Goal: Task Accomplishment & Management: Manage account settings

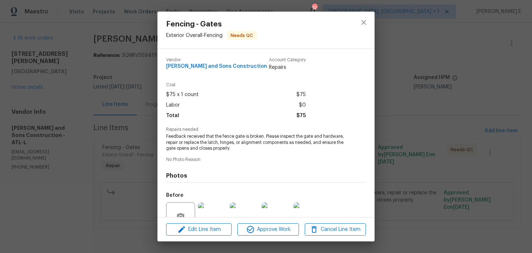
click at [132, 171] on div "Fencing - Gates Exterior Overall - Fencing Needs QC Vendor Reyes and Sons Const…" at bounding box center [266, 126] width 532 height 253
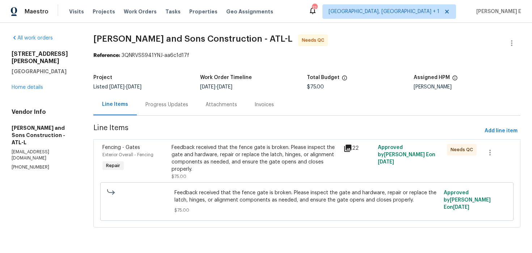
click at [178, 99] on div "Progress Updates" at bounding box center [167, 104] width 60 height 21
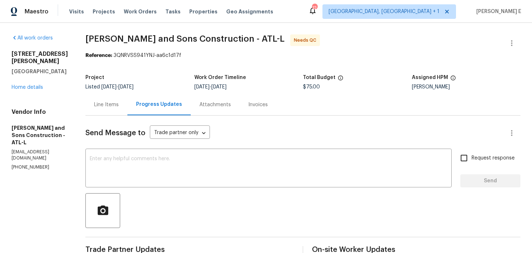
click at [99, 109] on div "Line Items" at bounding box center [106, 104] width 42 height 21
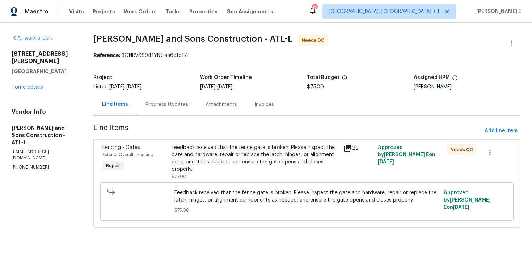
click at [211, 168] on div "Feedback received that the fence gate is broken. Please inspect the gate and ha…" at bounding box center [255, 158] width 168 height 29
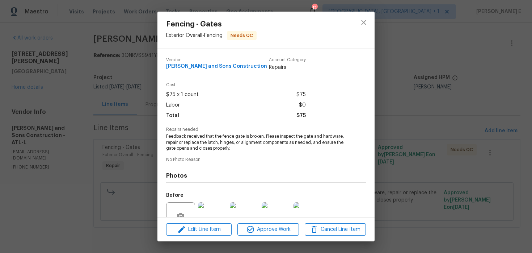
scroll to position [68, 0]
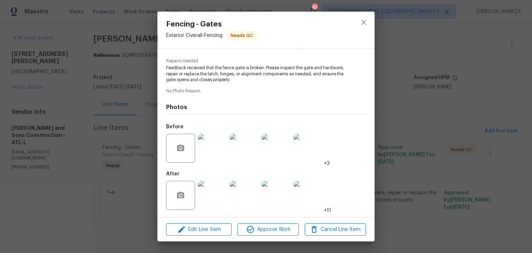
click at [205, 152] on img at bounding box center [212, 147] width 29 height 29
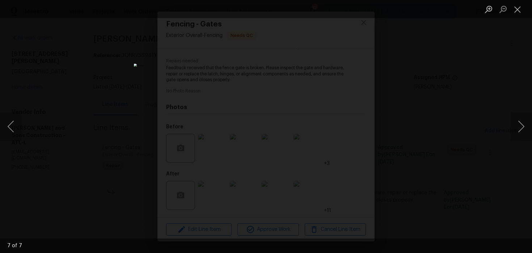
click at [413, 141] on div "Lightbox" at bounding box center [266, 126] width 532 height 253
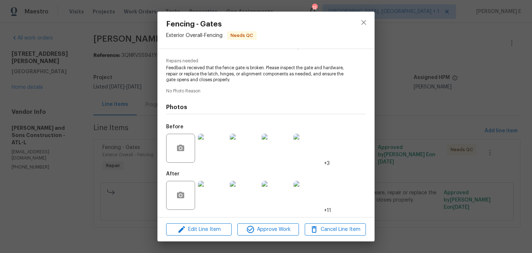
click at [214, 201] on img at bounding box center [212, 195] width 29 height 29
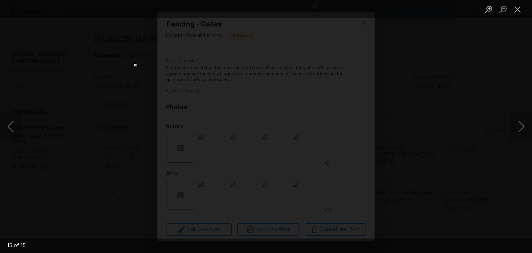
click at [442, 71] on div "Lightbox" at bounding box center [266, 126] width 532 height 253
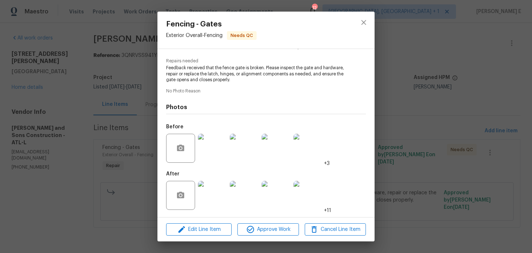
click at [442, 71] on div "Fencing - Gates Exterior Overall - Fencing Needs QC Vendor Reyes and Sons Const…" at bounding box center [266, 126] width 532 height 253
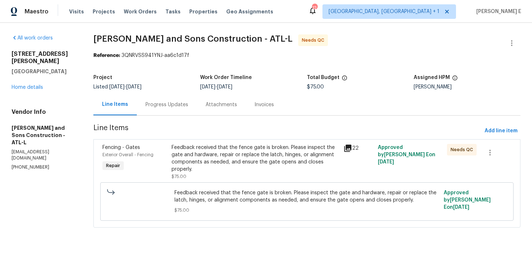
click at [179, 104] on div "Progress Updates" at bounding box center [166, 104] width 43 height 7
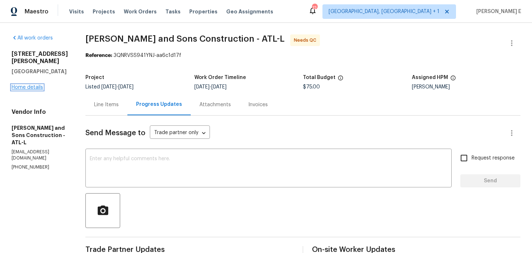
click at [31, 85] on link "Home details" at bounding box center [27, 87] width 31 height 5
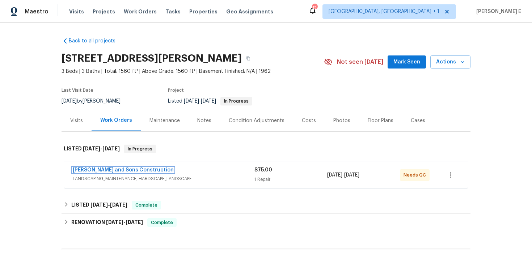
click at [106, 171] on link "Reyes and Sons Construction" at bounding box center [123, 169] width 101 height 5
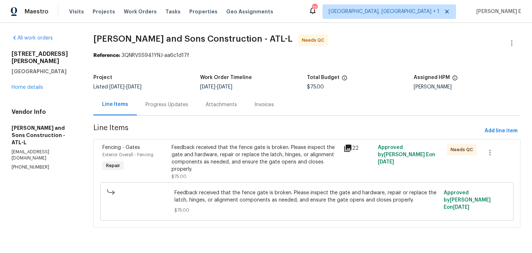
click at [174, 107] on div "Progress Updates" at bounding box center [166, 104] width 43 height 7
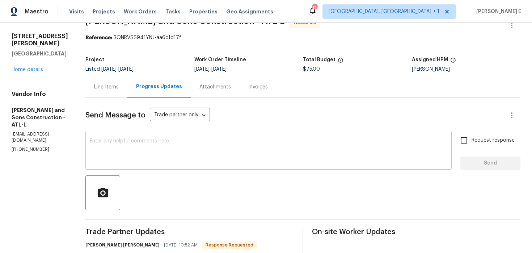
scroll to position [36, 0]
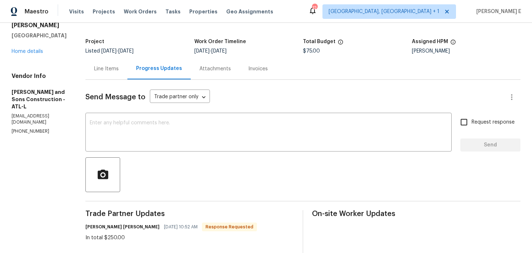
click at [114, 77] on div "Line Items" at bounding box center [106, 68] width 42 height 21
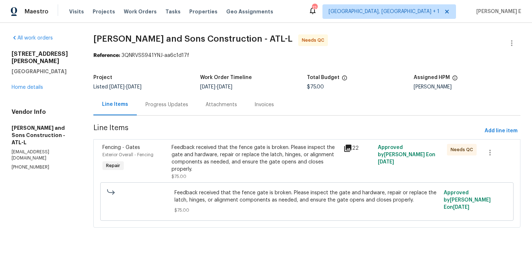
click at [219, 148] on div "Feedback received that the fence gate is broken. Please inspect the gate and ha…" at bounding box center [255, 158] width 168 height 29
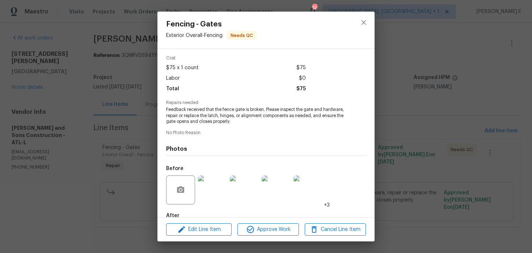
scroll to position [68, 0]
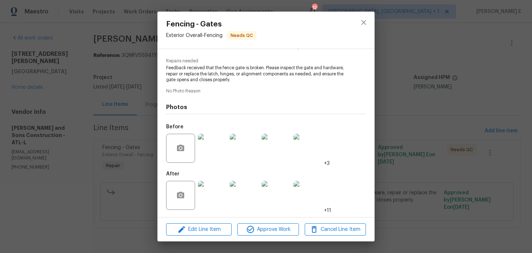
click at [215, 210] on div at bounding box center [212, 195] width 32 height 38
click at [218, 197] on img at bounding box center [212, 195] width 29 height 29
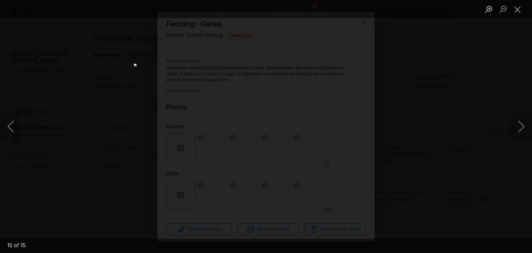
click at [390, 148] on div "Lightbox" at bounding box center [266, 126] width 532 height 253
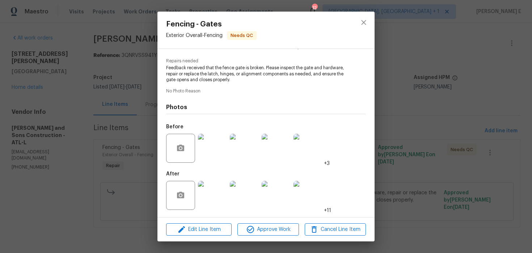
click at [390, 148] on div "Fencing - Gates Exterior Overall - Fencing Needs QC Vendor Reyes and Sons Const…" at bounding box center [266, 126] width 532 height 253
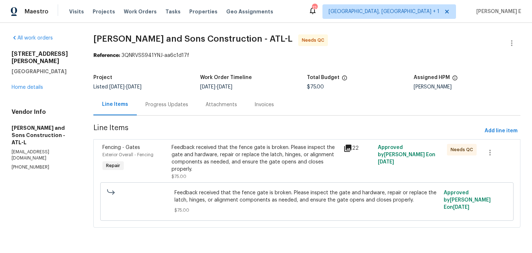
click at [171, 110] on div "Progress Updates" at bounding box center [167, 104] width 60 height 21
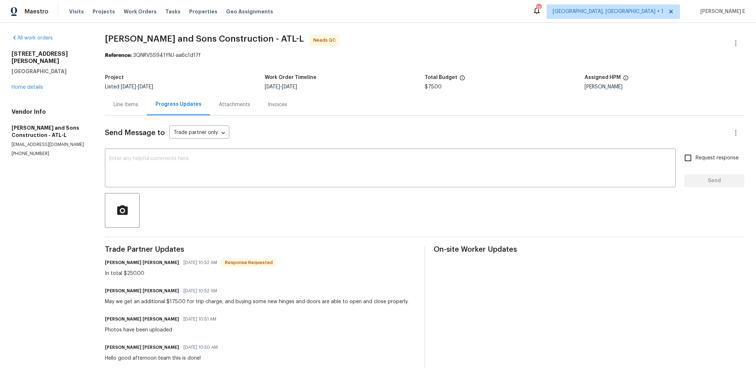
click at [120, 114] on div "Line Items" at bounding box center [126, 104] width 42 height 21
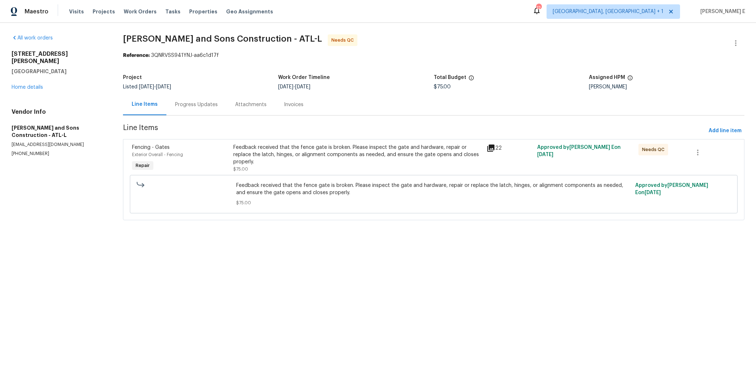
click at [319, 160] on div "Feedback received that the fence gate is broken. Please inspect the gate and ha…" at bounding box center [357, 158] width 249 height 29
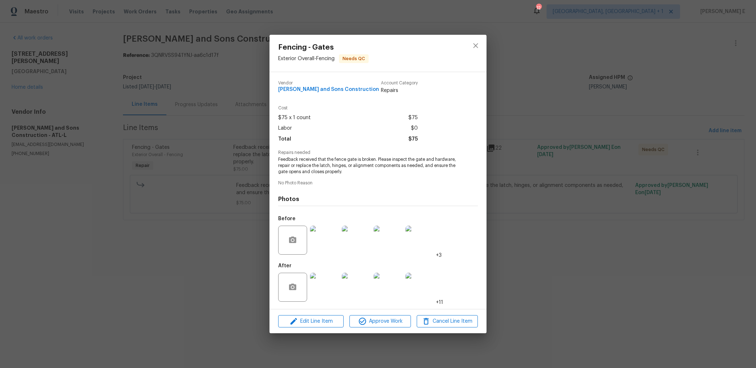
click at [325, 252] on img at bounding box center [324, 286] width 29 height 29
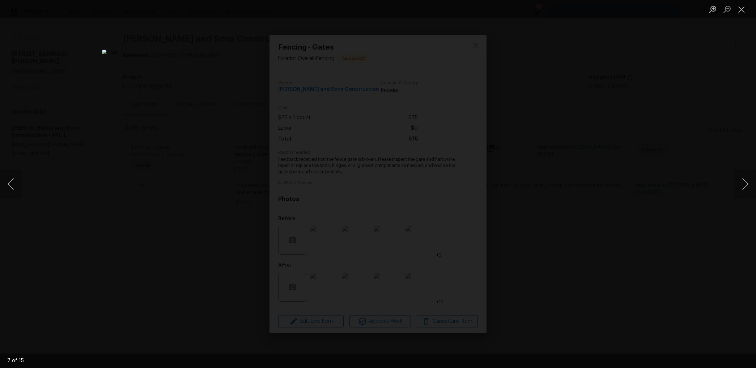
click at [531, 149] on div "Lightbox" at bounding box center [378, 184] width 756 height 368
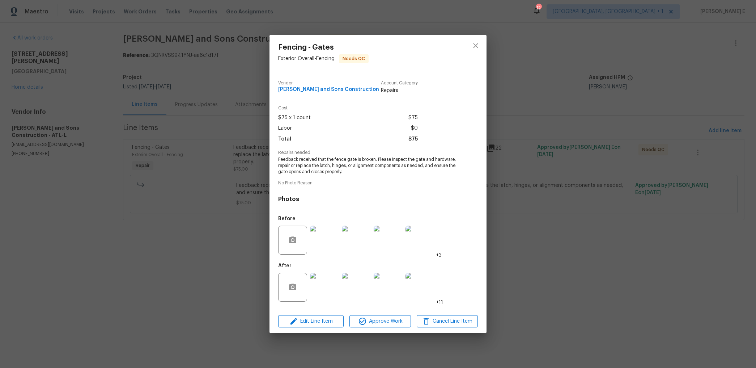
click at [531, 149] on div "Fencing - Gates Exterior Overall - Fencing Needs QC Vendor Reyes and Sons Const…" at bounding box center [378, 184] width 756 height 368
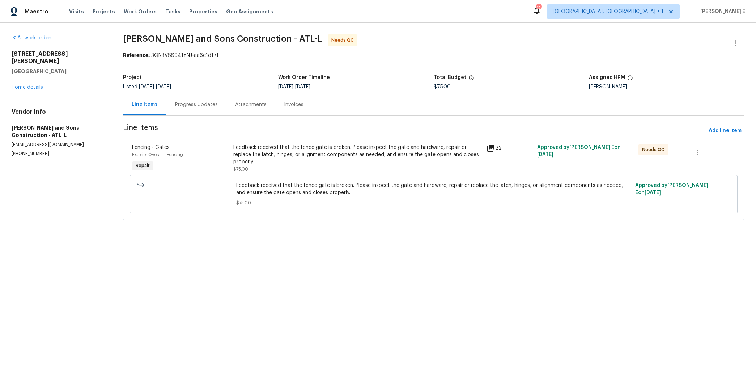
click at [206, 103] on div "Progress Updates" at bounding box center [196, 104] width 43 height 7
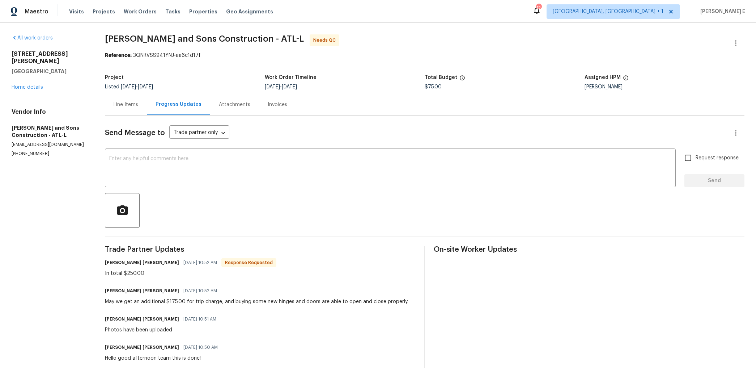
click at [130, 110] on div "Line Items" at bounding box center [126, 104] width 42 height 21
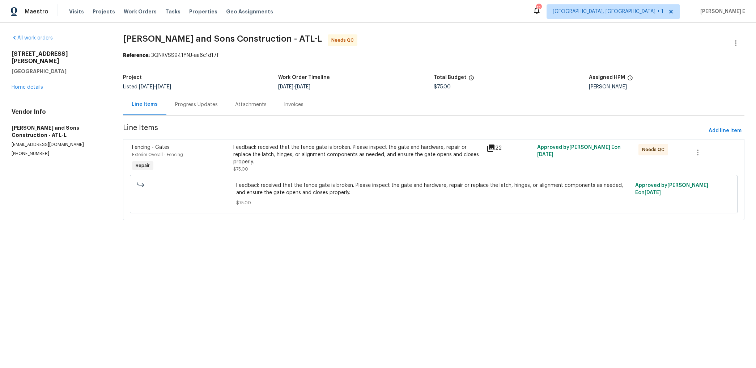
click at [308, 160] on div "Feedback received that the fence gate is broken. Please inspect the gate and ha…" at bounding box center [357, 158] width 249 height 29
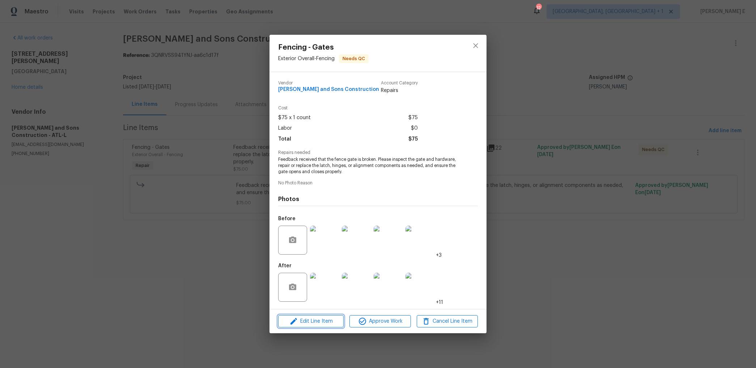
click at [305, 252] on span "Edit Line Item" at bounding box center [310, 321] width 61 height 9
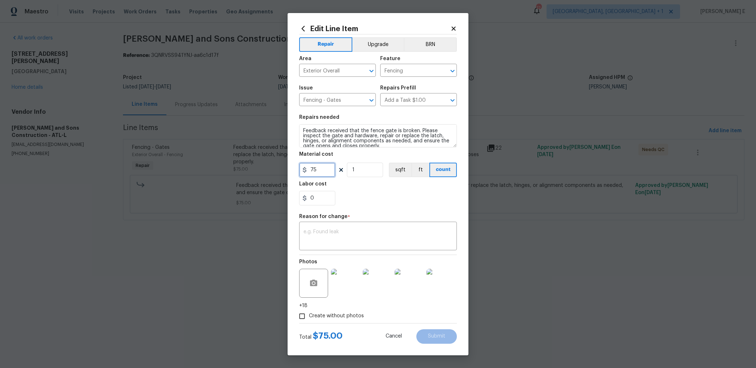
click at [318, 173] on input "75" at bounding box center [317, 169] width 36 height 14
type input "250"
click at [392, 229] on textarea at bounding box center [378, 236] width 149 height 15
paste textarea "(KE) Updated per vendor's final cost."
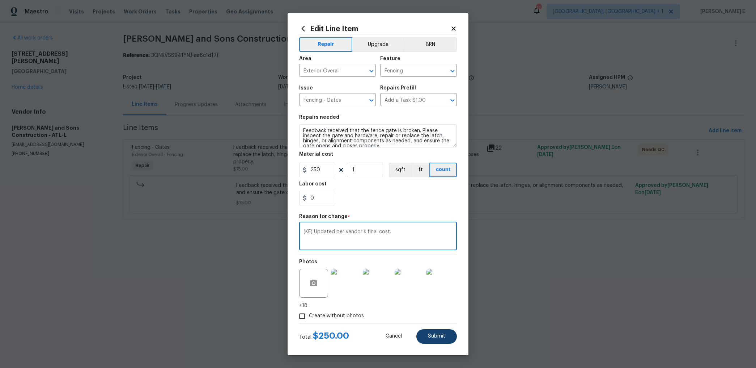
type textarea "(KE) Updated per vendor's final cost."
click at [435, 252] on button "Submit" at bounding box center [436, 336] width 41 height 14
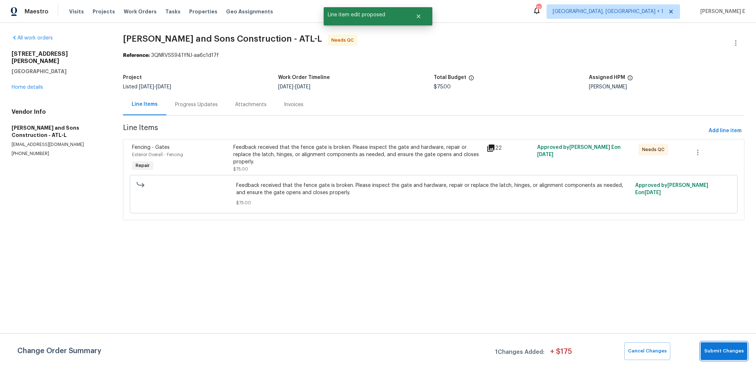
click at [531, 252] on span "Submit Changes" at bounding box center [723, 351] width 39 height 8
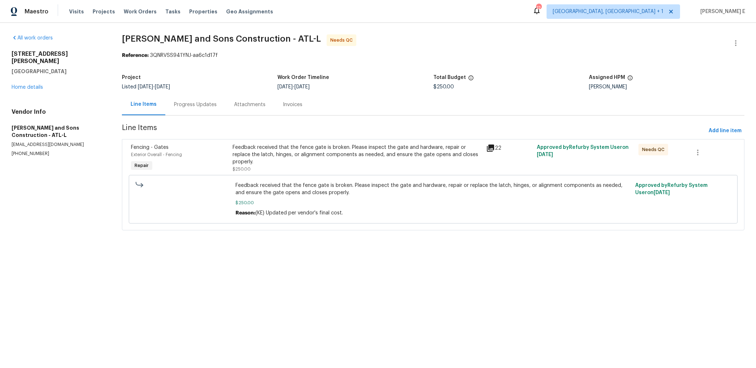
click at [378, 165] on div "Feedback received that the fence gate is broken. Please inspect the gate and ha…" at bounding box center [357, 158] width 249 height 29
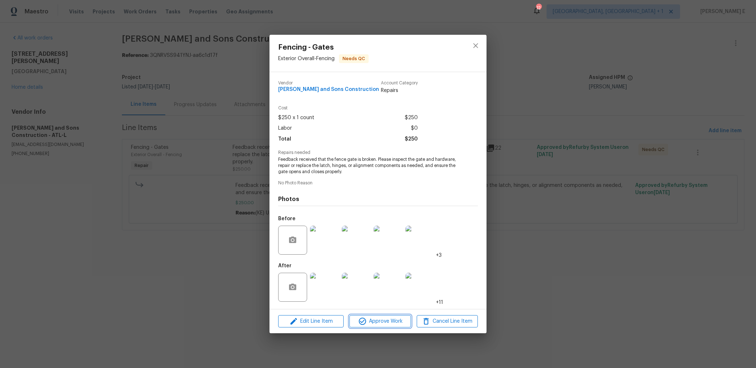
click at [379, 252] on span "Approve Work" at bounding box center [380, 321] width 57 height 9
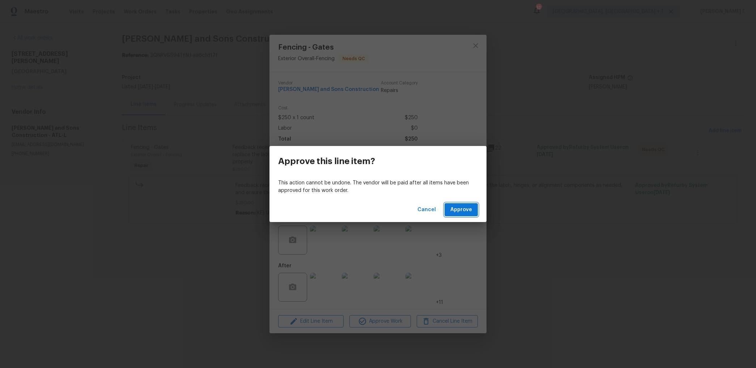
click at [464, 212] on span "Approve" at bounding box center [461, 209] width 22 height 9
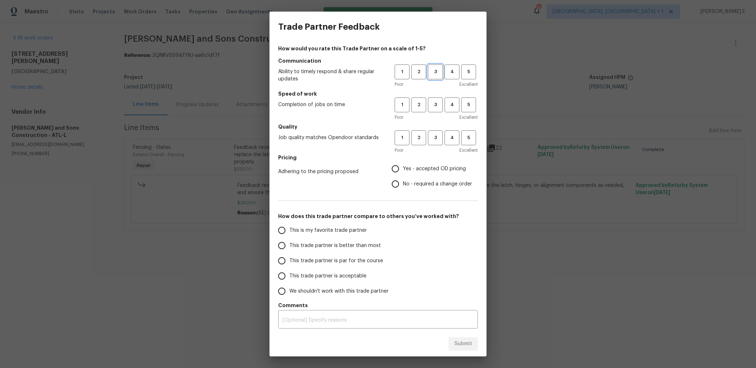
click at [437, 71] on span "3" at bounding box center [435, 72] width 13 height 8
click at [436, 111] on button "3" at bounding box center [435, 104] width 15 height 15
click at [435, 134] on span "3" at bounding box center [435, 137] width 13 height 8
click at [398, 182] on input "No - required a change order" at bounding box center [395, 183] width 15 height 15
radio input "true"
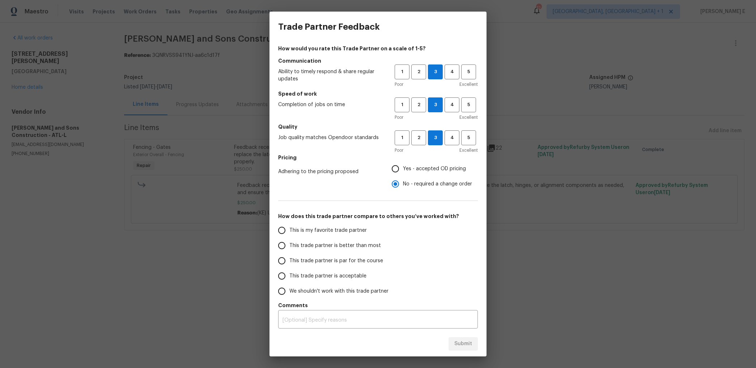
click at [365, 252] on label "This trade partner is par for the course" at bounding box center [331, 260] width 114 height 15
click at [289, 252] on input "This trade partner is par for the course" at bounding box center [281, 260] width 15 height 15
click at [455, 252] on span "Submit" at bounding box center [463, 343] width 18 height 9
radio input "true"
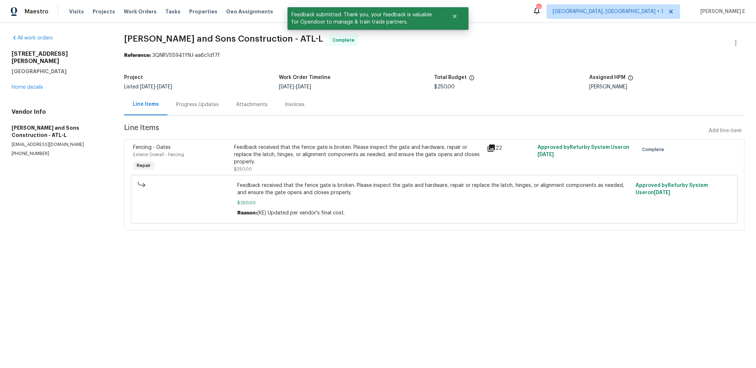
click at [203, 103] on div "Progress Updates" at bounding box center [197, 104] width 43 height 7
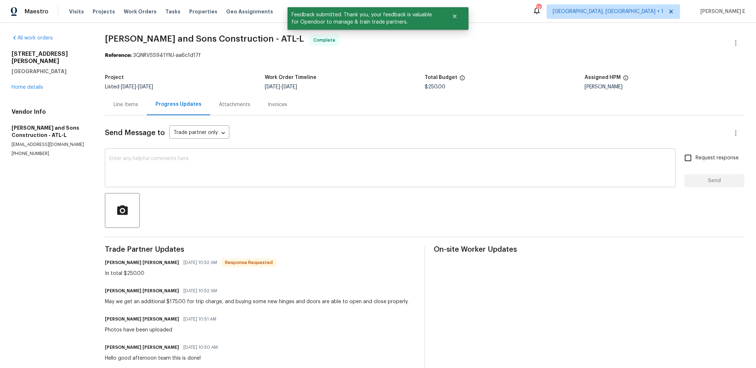
click at [239, 178] on textarea at bounding box center [390, 168] width 562 height 25
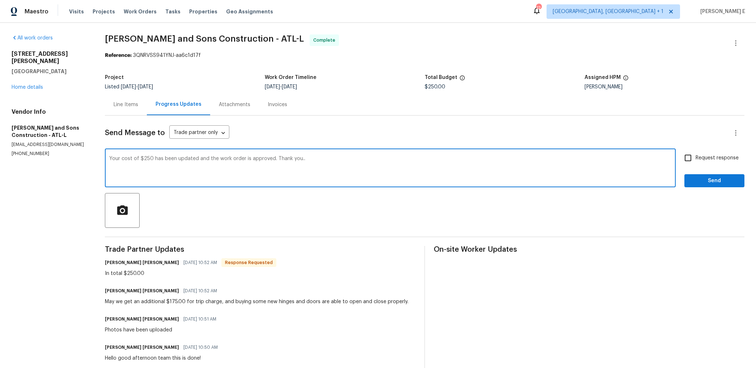
type textarea "Your cost of $250 has been updated and the work order is approved. Thank you.."
click at [531, 156] on span "Request response" at bounding box center [717, 158] width 43 height 8
click at [531, 156] on input "Request response" at bounding box center [688, 157] width 15 height 15
checkbox input "true"
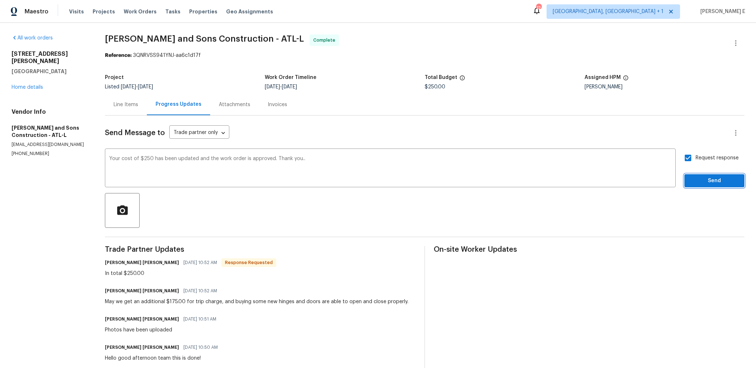
click at [531, 178] on span "Send" at bounding box center [714, 180] width 48 height 9
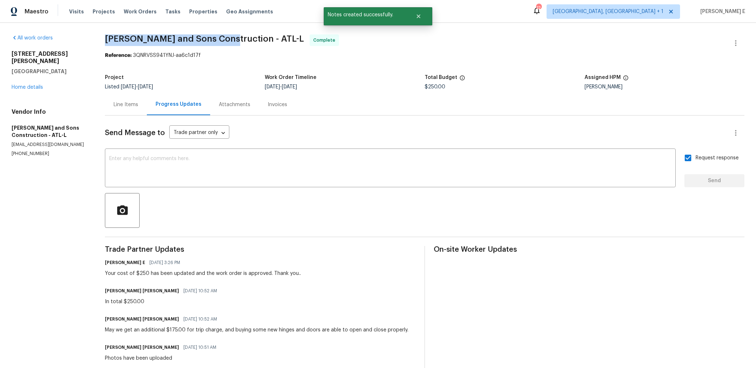
drag, startPoint x: 105, startPoint y: 37, endPoint x: 226, endPoint y: 41, distance: 121.6
click at [226, 41] on div "All work orders 1455 Elva Dr SW Atlanta, GA 30331 Home details Vendor Info Reye…" at bounding box center [378, 287] width 756 height 529
copy span "Reyes and Sons Construction"
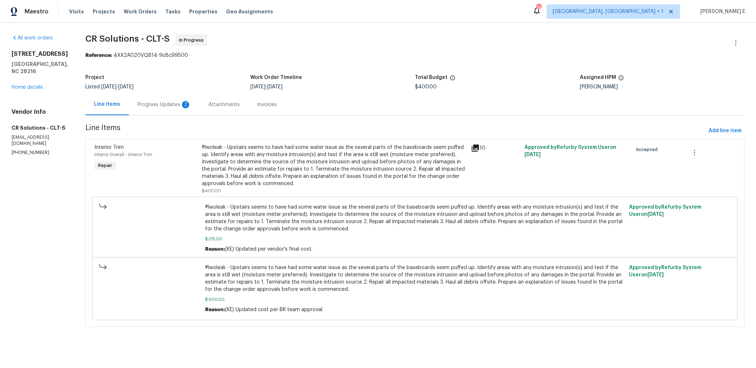
click at [143, 107] on div "Progress Updates 2" at bounding box center [164, 104] width 54 height 7
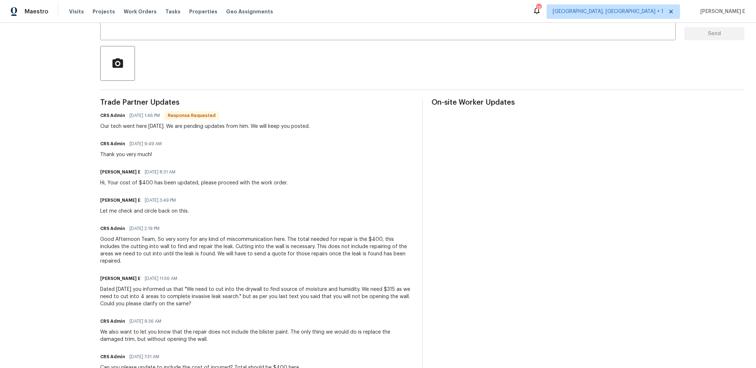
scroll to position [151, 0]
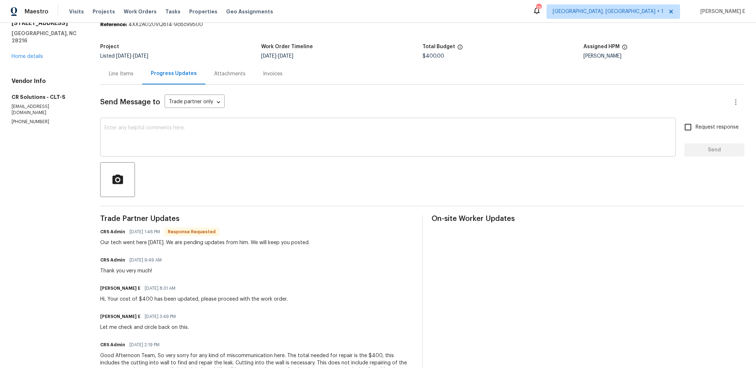
click at [191, 135] on textarea at bounding box center [388, 137] width 567 height 25
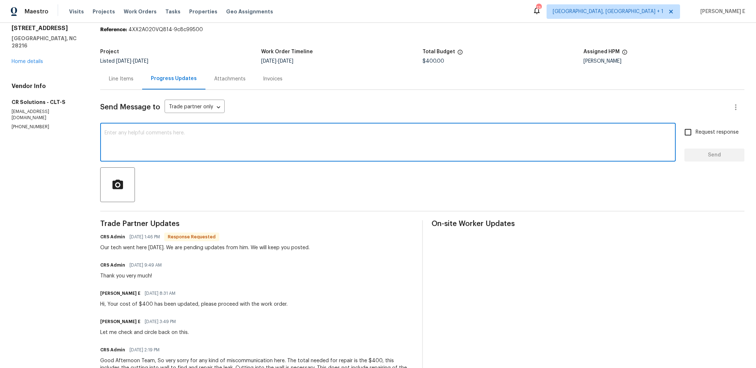
scroll to position [24, 0]
type textarea "Thank you.."
click at [716, 153] on span "Send" at bounding box center [714, 156] width 48 height 9
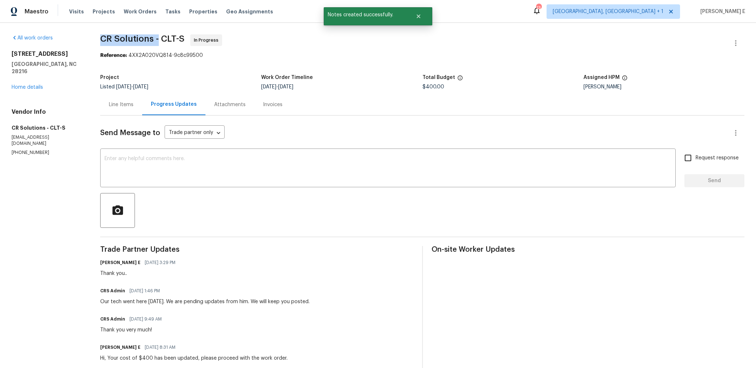
drag, startPoint x: 103, startPoint y: 38, endPoint x: 160, endPoint y: 40, distance: 57.2
click at [160, 40] on span "CR Solutions - CLT-S" at bounding box center [142, 38] width 84 height 9
copy span "CR Solutions -"
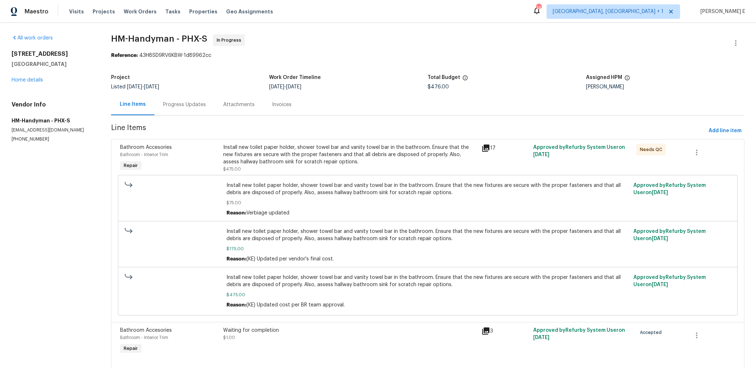
click at [188, 114] on div "Progress Updates" at bounding box center [184, 104] width 60 height 21
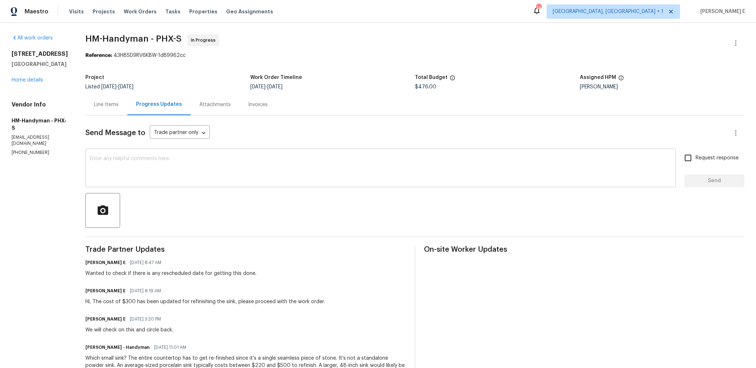
click at [267, 183] on div "x ​" at bounding box center [380, 168] width 590 height 37
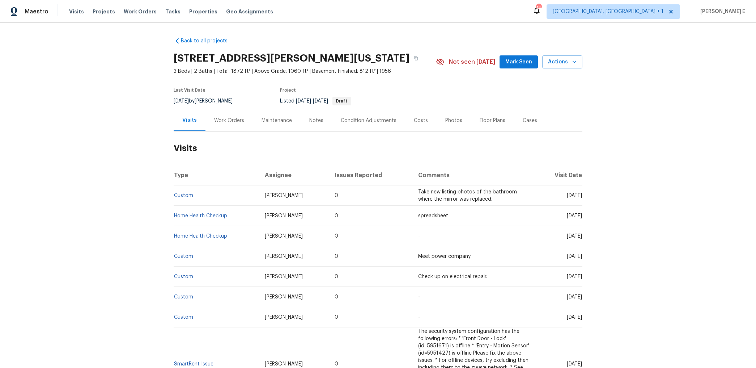
click at [245, 113] on div "Work Orders" at bounding box center [228, 120] width 47 height 21
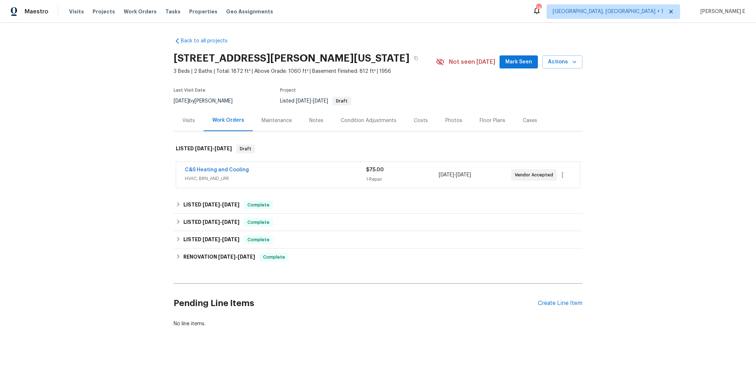
scroll to position [9, 0]
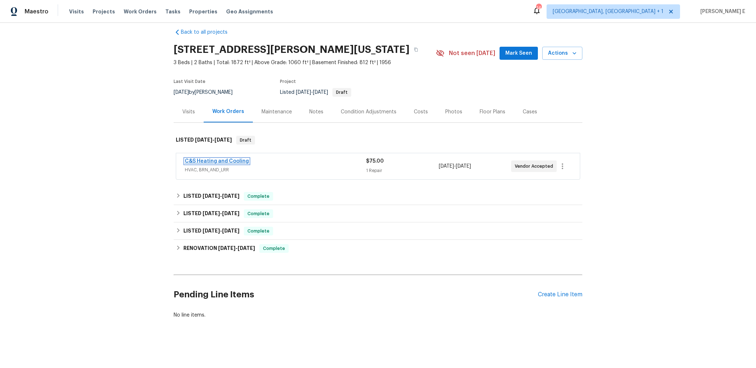
click at [235, 161] on link "C&S Heating and Cooling" at bounding box center [217, 160] width 64 height 5
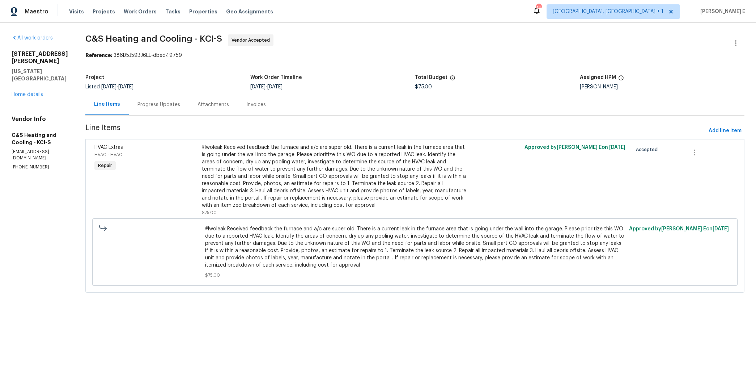
click at [168, 105] on div "Progress Updates" at bounding box center [158, 104] width 43 height 7
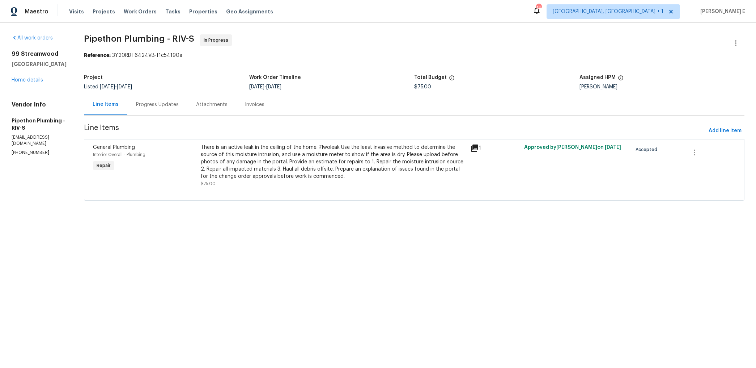
click at [177, 109] on div "Progress Updates" at bounding box center [157, 104] width 60 height 21
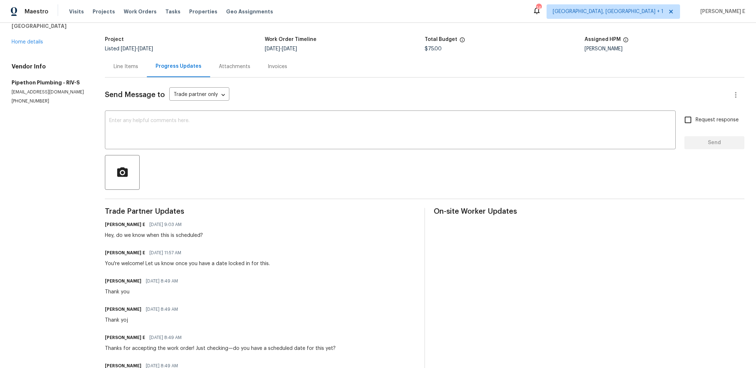
scroll to position [39, 0]
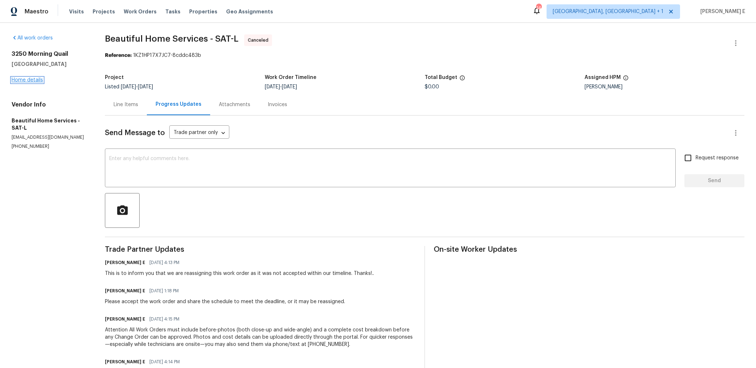
click at [38, 77] on link "Home details" at bounding box center [27, 79] width 31 height 5
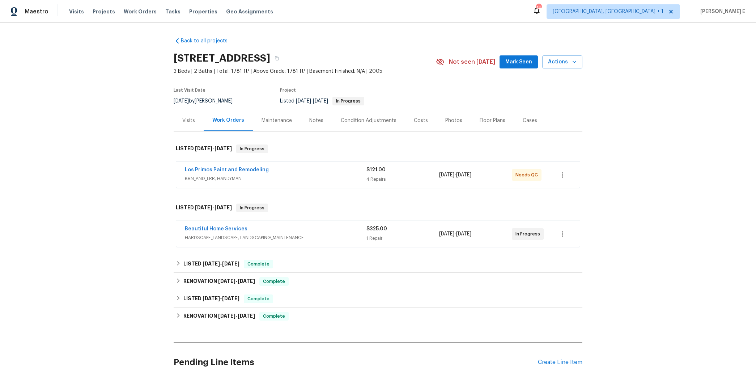
scroll to position [59, 0]
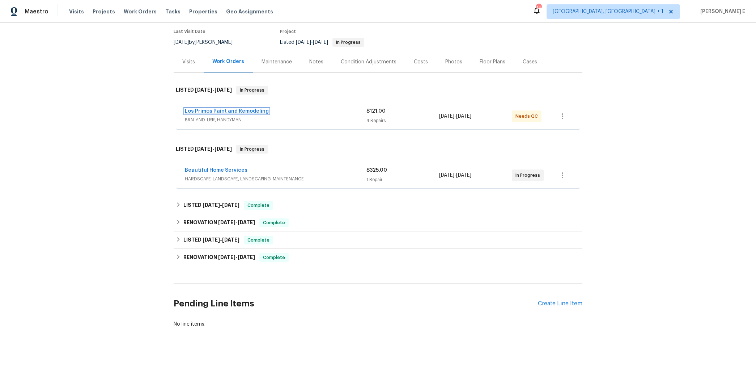
click at [245, 109] on link "Los Primos Paint and Remodeling" at bounding box center [227, 111] width 84 height 5
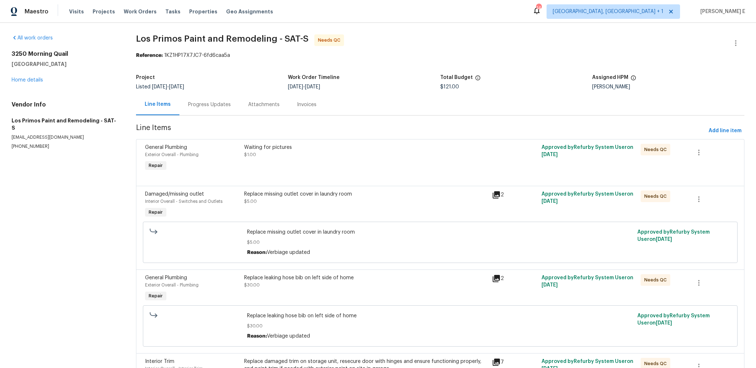
click at [203, 105] on div "Progress Updates" at bounding box center [209, 104] width 43 height 7
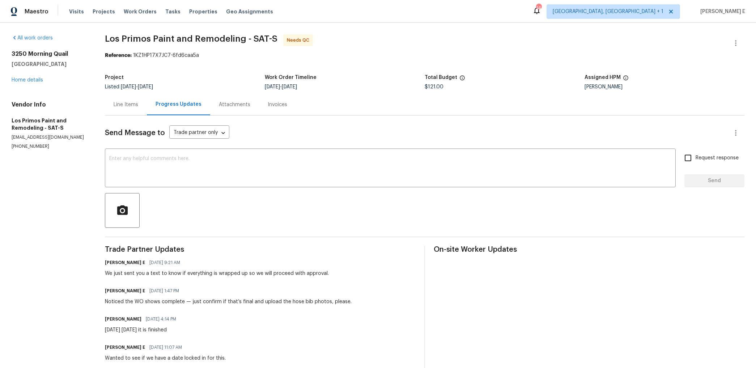
click at [128, 105] on div "Line Items" at bounding box center [126, 104] width 25 height 7
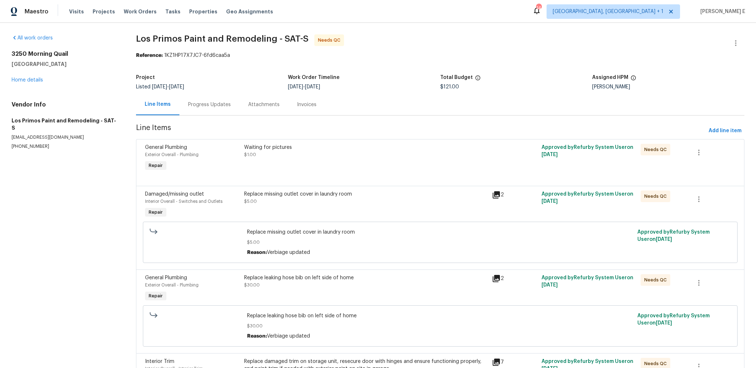
click at [269, 176] on div at bounding box center [440, 177] width 590 height 9
click at [284, 163] on div "Waiting for pictures $1.00" at bounding box center [366, 157] width 248 height 33
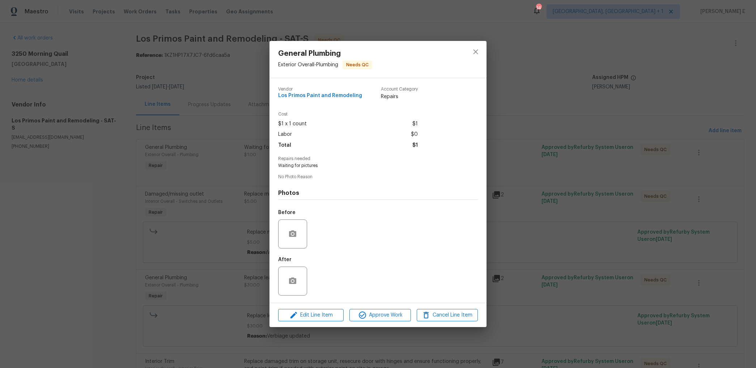
click at [322, 260] on div "After" at bounding box center [378, 276] width 200 height 47
click at [318, 275] on div "After" at bounding box center [378, 276] width 200 height 47
click at [595, 142] on div "General Plumbing Exterior Overall - Plumbing Needs QC Vendor Los Primos Paint a…" at bounding box center [378, 184] width 756 height 368
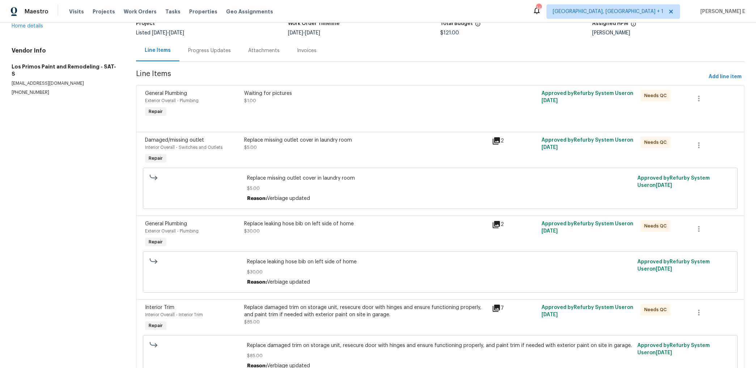
scroll to position [55, 0]
click at [434, 244] on div "Replace leaking hose bib on left side of home $30.00" at bounding box center [366, 233] width 248 height 33
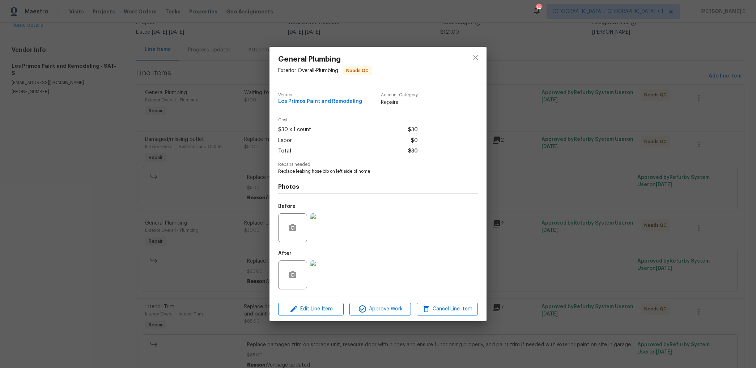
click at [323, 271] on img at bounding box center [324, 274] width 29 height 29
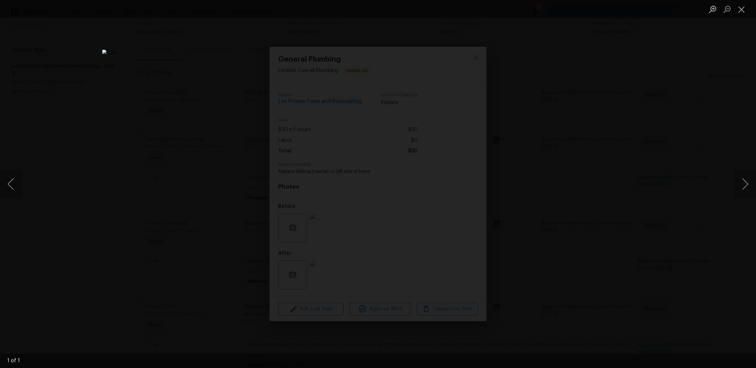
click at [568, 124] on div "Lightbox" at bounding box center [378, 184] width 756 height 368
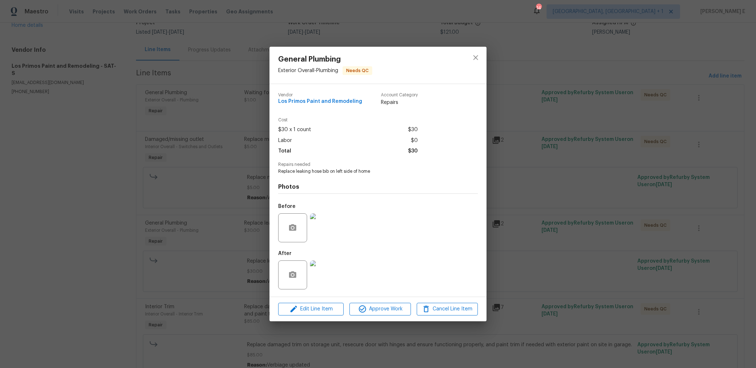
click at [324, 223] on img at bounding box center [324, 227] width 29 height 29
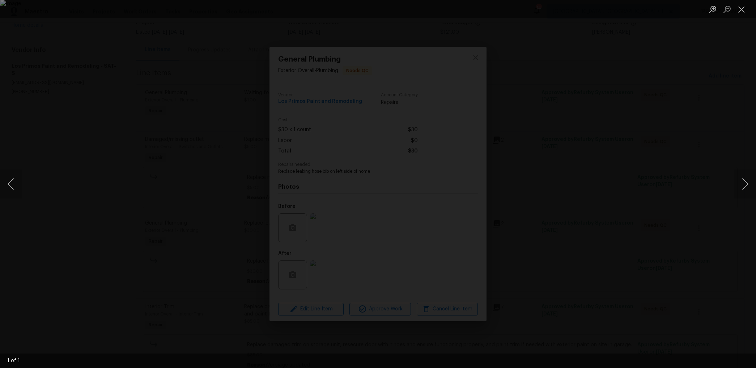
click at [623, 156] on div "Lightbox" at bounding box center [378, 184] width 756 height 368
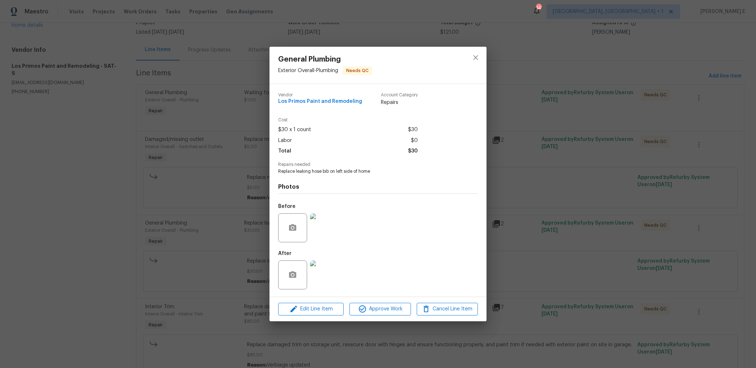
click at [329, 264] on img at bounding box center [324, 274] width 29 height 29
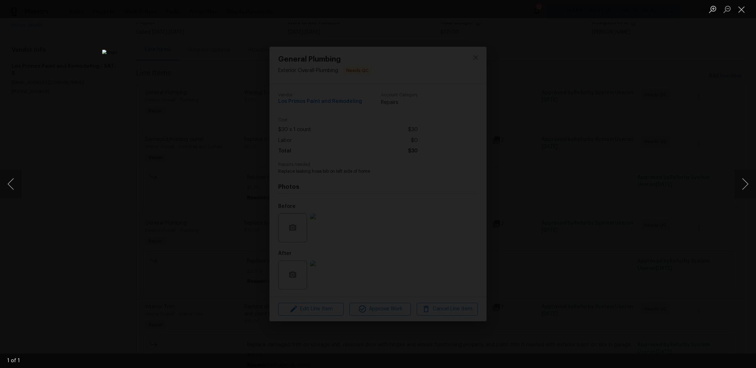
click at [597, 112] on div "Lightbox" at bounding box center [378, 184] width 756 height 368
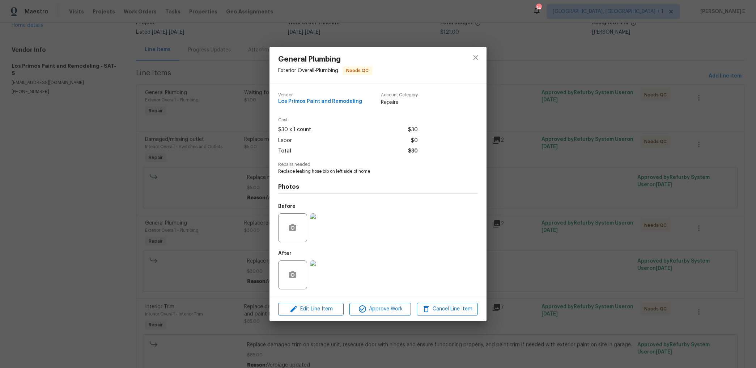
click at [597, 112] on div "General Plumbing Exterior Overall - Plumbing Needs QC Vendor Los Primos Paint a…" at bounding box center [378, 184] width 756 height 368
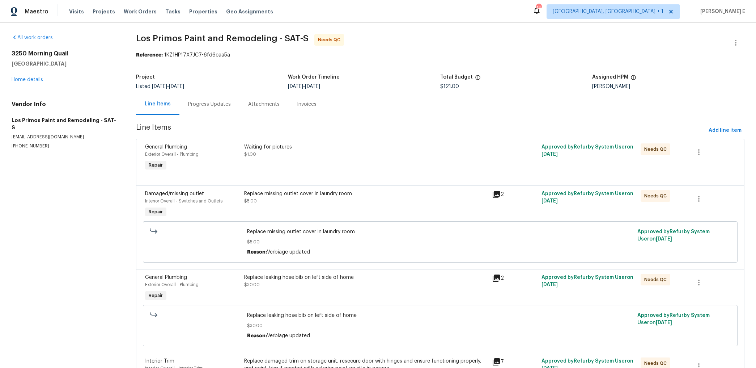
scroll to position [0, 0]
click at [693, 155] on button "button" at bounding box center [698, 152] width 17 height 17
click at [702, 152] on li "Cancel" at bounding box center [704, 153] width 28 height 12
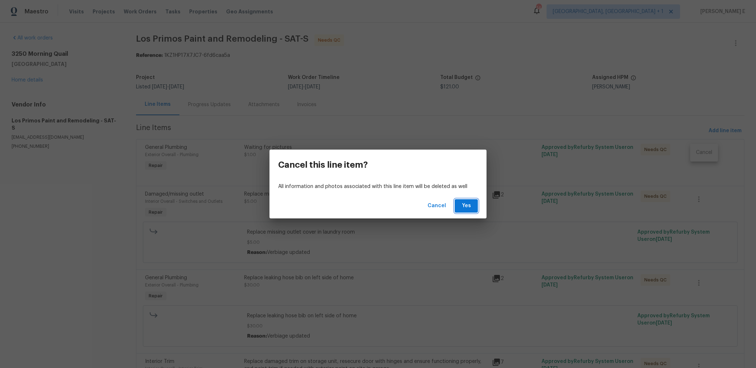
click at [464, 203] on span "Yes" at bounding box center [467, 205] width 12 height 9
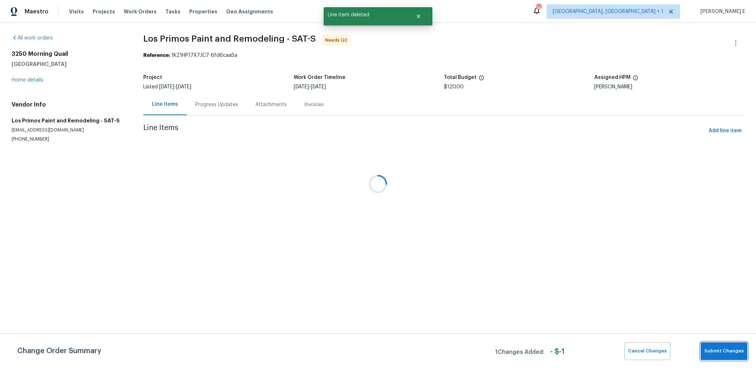
click at [724, 347] on span "Submit Changes" at bounding box center [723, 351] width 39 height 8
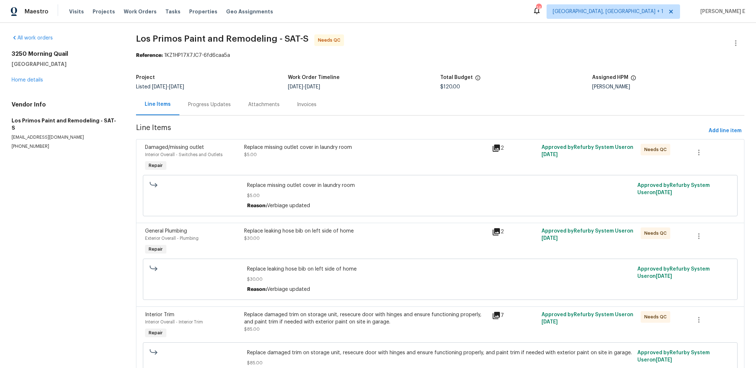
scroll to position [13, 0]
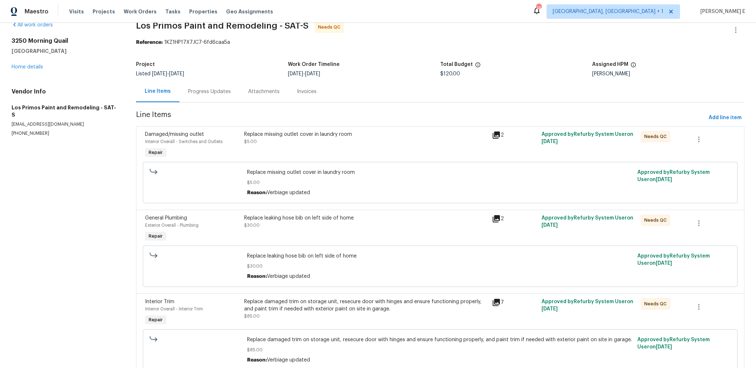
click at [326, 138] on div "Replace missing outlet cover in laundry room $5.00" at bounding box center [365, 138] width 243 height 14
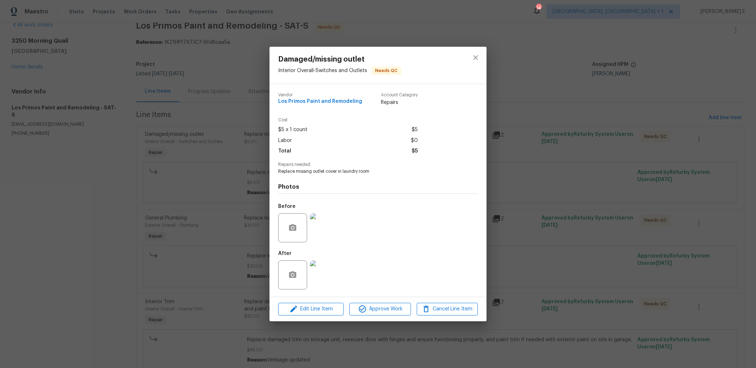
click at [322, 221] on img at bounding box center [324, 227] width 29 height 29
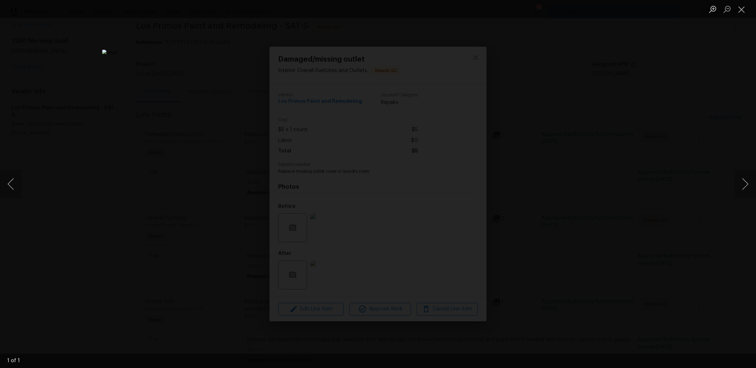
click at [580, 51] on div "Lightbox" at bounding box center [378, 184] width 756 height 368
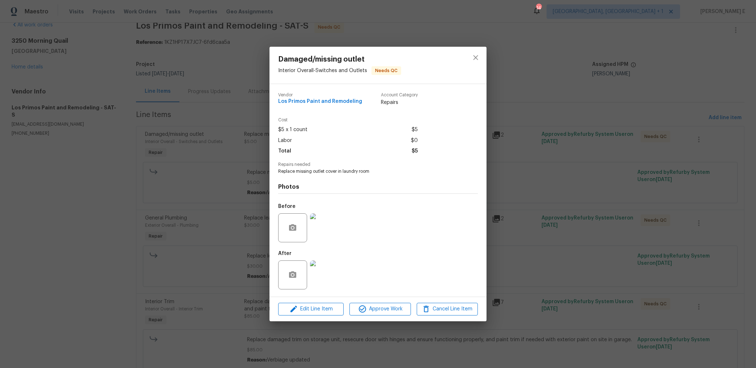
click at [328, 275] on img at bounding box center [324, 274] width 29 height 29
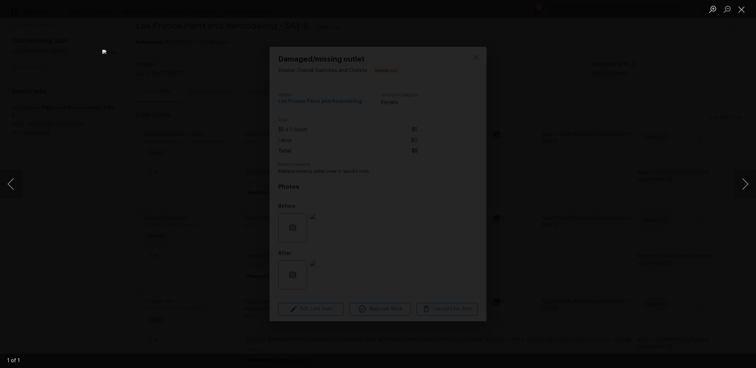
click at [535, 113] on div "Lightbox" at bounding box center [378, 184] width 756 height 368
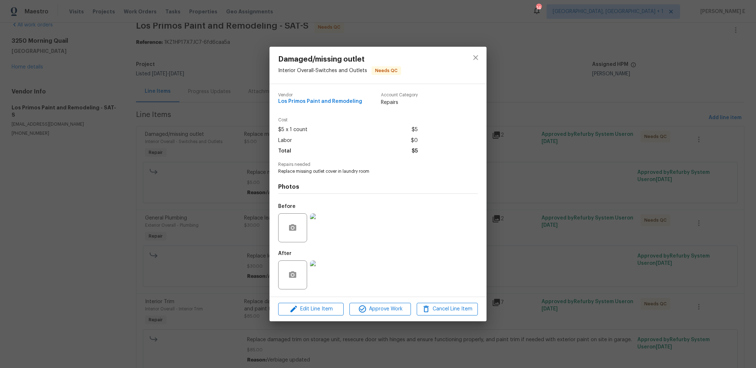
click at [254, 280] on div "Damaged/missing outlet Interior Overall - Switches and Outlets Needs QC Vendor …" at bounding box center [378, 184] width 756 height 368
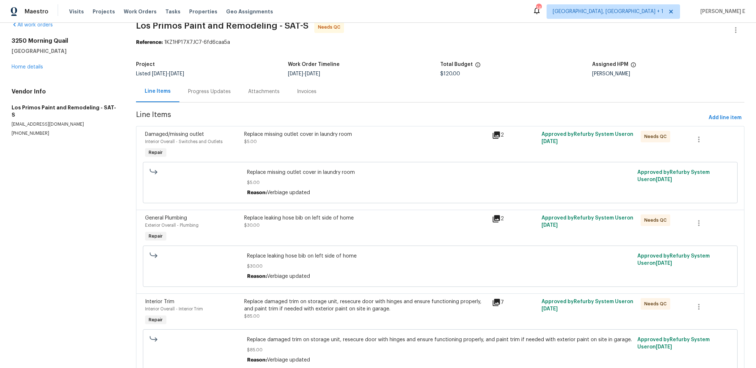
scroll to position [44, 0]
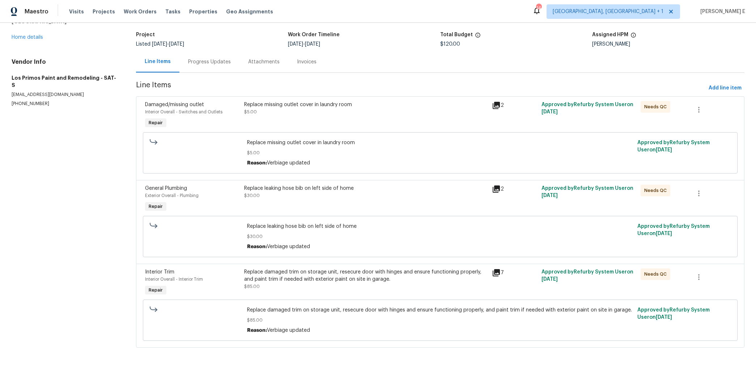
click at [303, 284] on div "Replace damaged trim on storage unit, resecure door with hinges and ensure func…" at bounding box center [365, 279] width 243 height 22
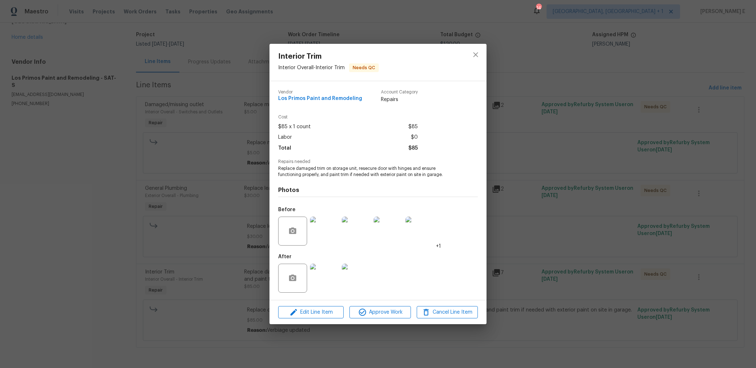
click at [325, 288] on img at bounding box center [324, 277] width 29 height 29
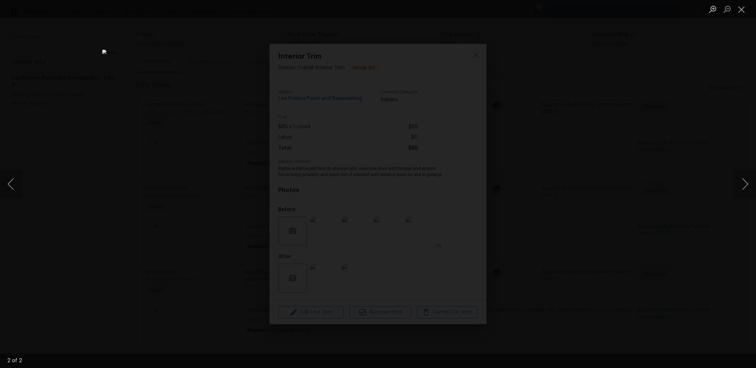
click at [606, 212] on div "Lightbox" at bounding box center [378, 184] width 756 height 368
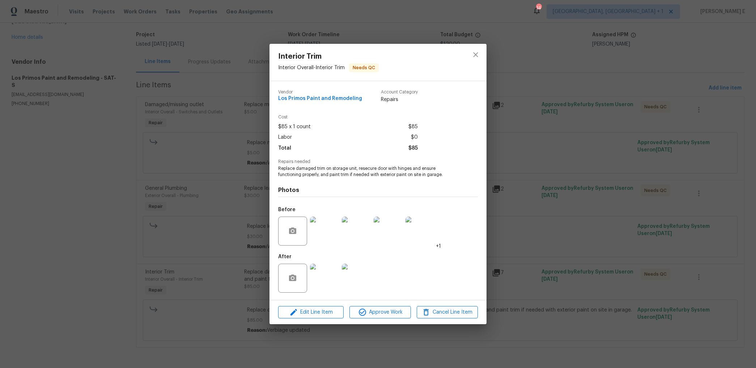
click at [606, 212] on div "Interior Trim Interior Overall - Interior Trim Needs QC Vendor Los Primos Paint…" at bounding box center [378, 184] width 756 height 368
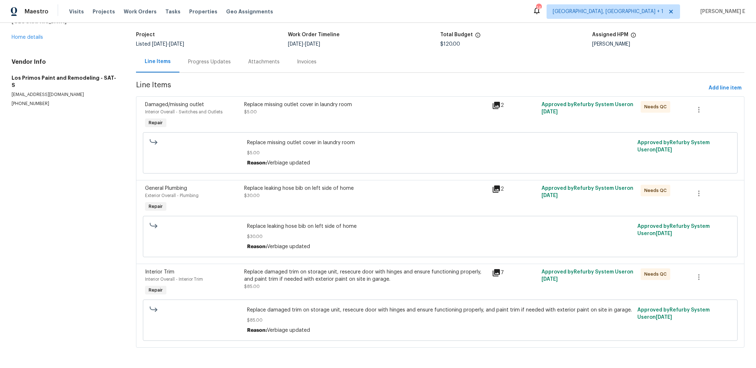
scroll to position [0, 0]
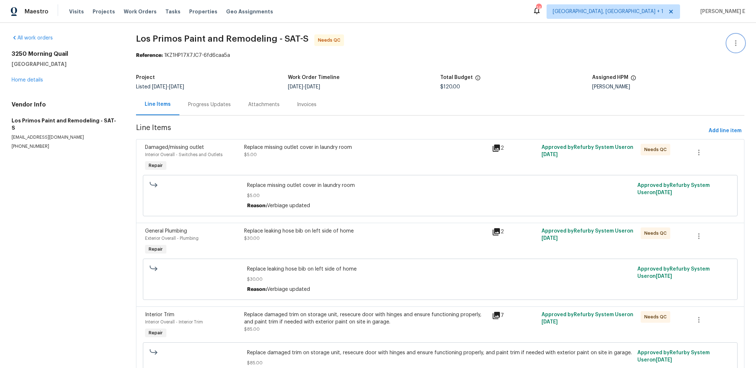
click at [734, 44] on icon "button" at bounding box center [736, 43] width 9 height 9
click at [697, 43] on li "Edit" at bounding box center [712, 43] width 78 height 12
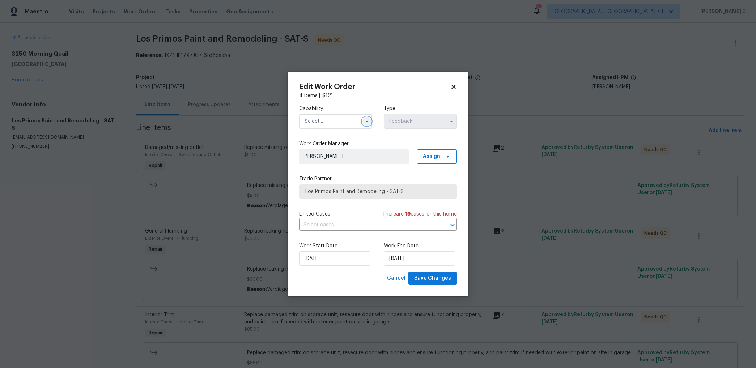
click at [365, 121] on icon "button" at bounding box center [367, 121] width 6 height 6
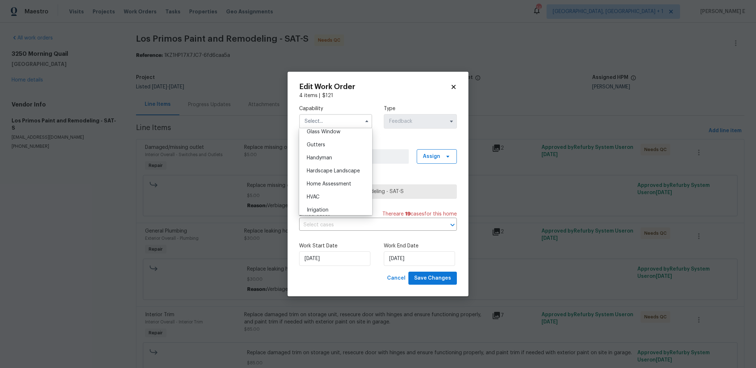
scroll to position [379, 0]
click at [350, 156] on div "Handyman" at bounding box center [335, 155] width 69 height 13
type input "Handyman"
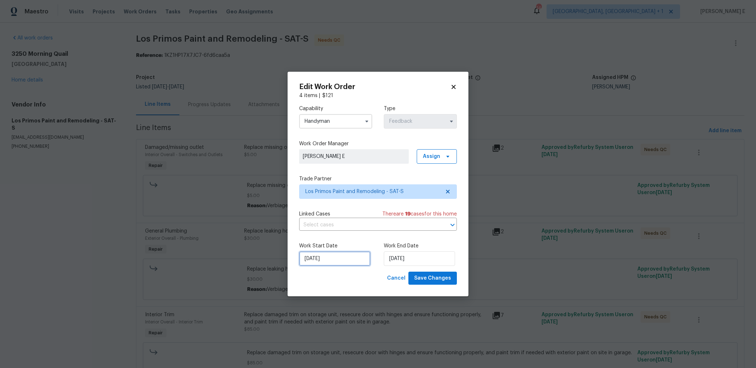
click at [336, 253] on input "08/10/2025" at bounding box center [334, 258] width 71 height 14
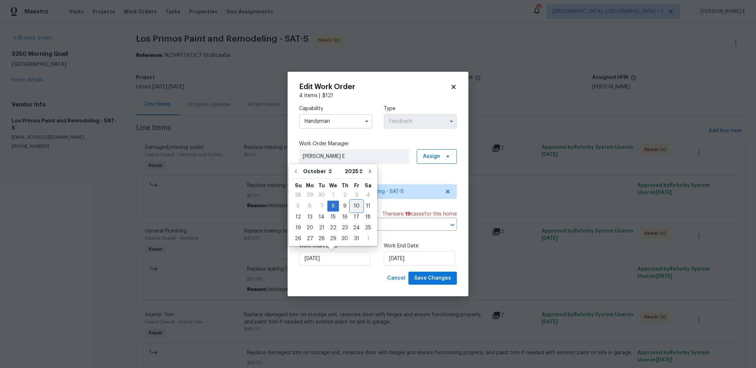
click at [357, 203] on div "10" at bounding box center [357, 206] width 12 height 10
type input "[DATE]"
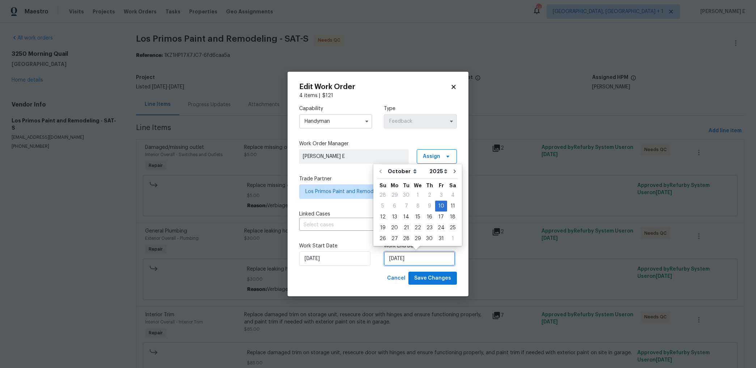
click at [415, 254] on input "[DATE]" at bounding box center [419, 258] width 71 height 14
click at [403, 215] on div "14" at bounding box center [406, 217] width 12 height 10
type input "14/10/2025"
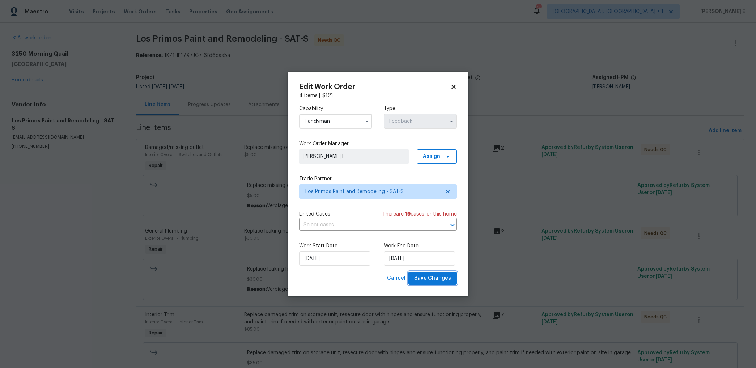
click at [429, 273] on button "Save Changes" at bounding box center [432, 277] width 48 height 13
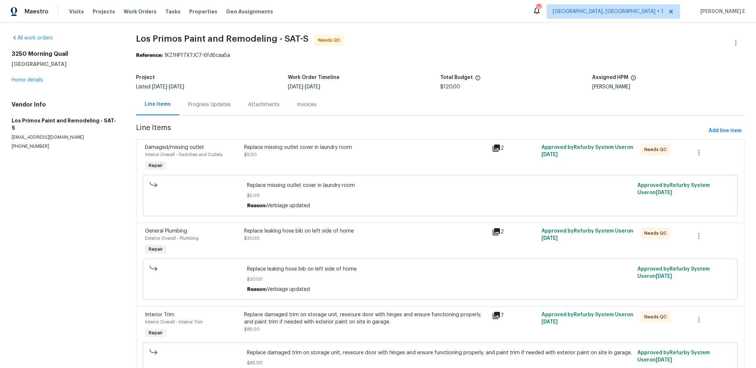
scroll to position [44, 0]
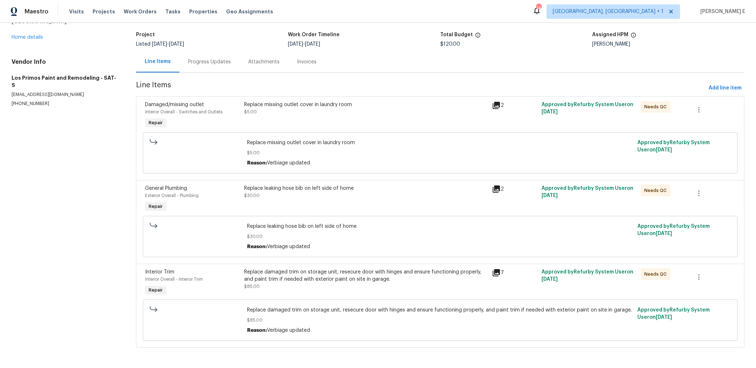
click at [331, 94] on section "Los Primos Paint and Remodeling - SAT-S Needs QC Reference: 1KZ1HP17X7JC7-6fd6c…" at bounding box center [440, 174] width 609 height 364
click at [318, 113] on div "Replace missing outlet cover in laundry room $5.00" at bounding box center [365, 108] width 243 height 14
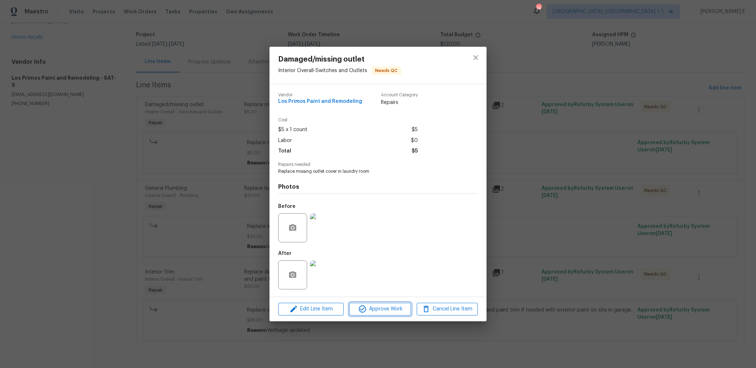
click at [385, 304] on span "Approve Work" at bounding box center [380, 308] width 57 height 9
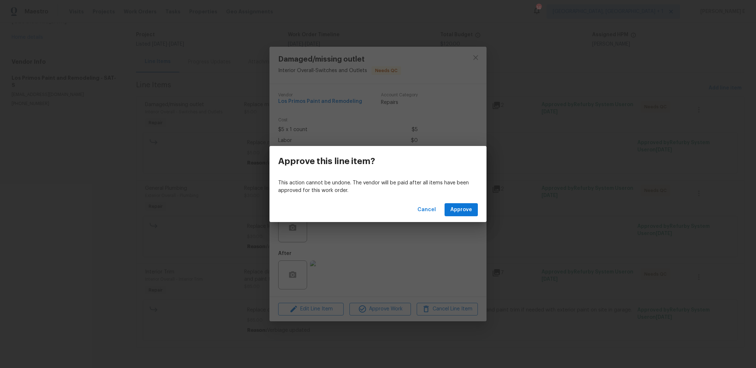
click at [460, 202] on div "Cancel Approve" at bounding box center [378, 209] width 217 height 25
click at [459, 206] on span "Approve" at bounding box center [461, 209] width 22 height 9
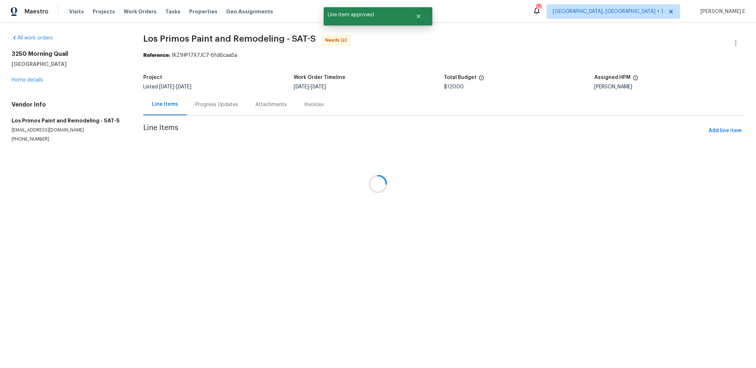
scroll to position [0, 0]
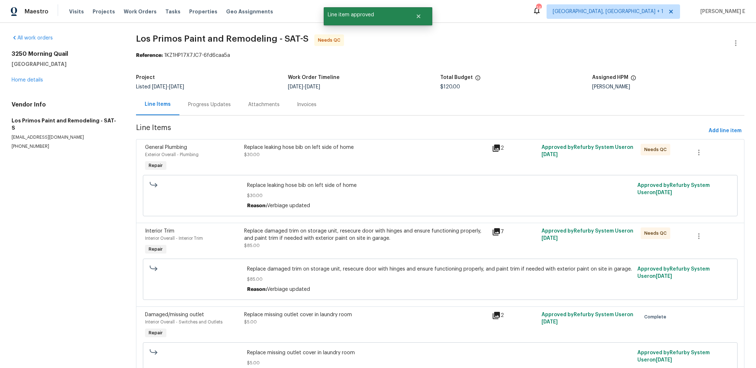
click at [321, 154] on div "Replace leaking hose bib on left side of home $30.00" at bounding box center [365, 151] width 243 height 14
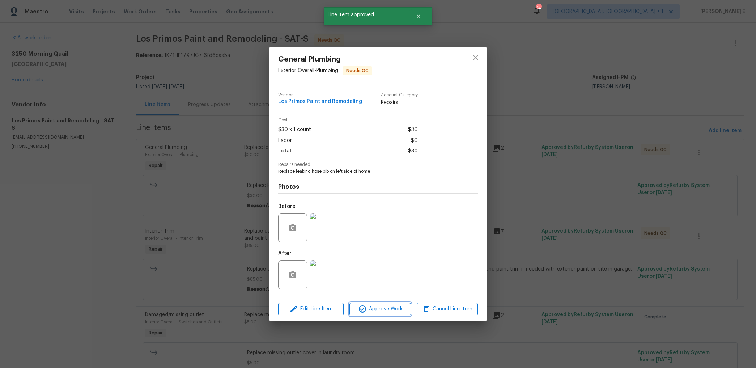
click at [373, 307] on span "Approve Work" at bounding box center [380, 308] width 57 height 9
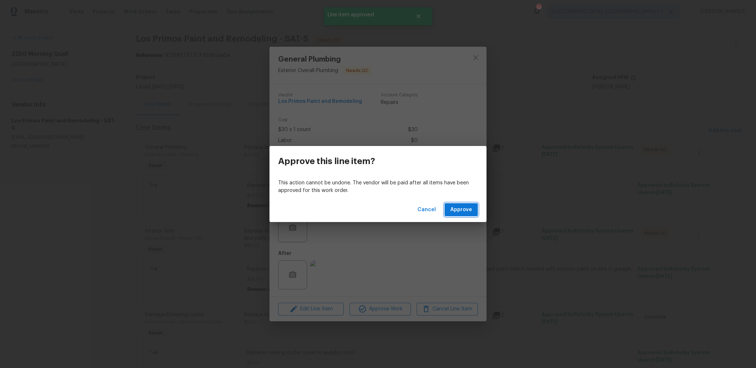
click at [453, 210] on span "Approve" at bounding box center [461, 209] width 22 height 9
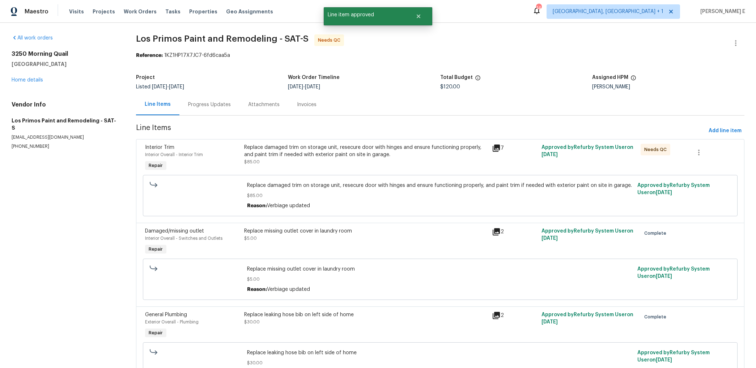
click at [413, 159] on div "Replace damaged trim on storage unit, resecure door with hinges and ensure func…" at bounding box center [365, 155] width 243 height 22
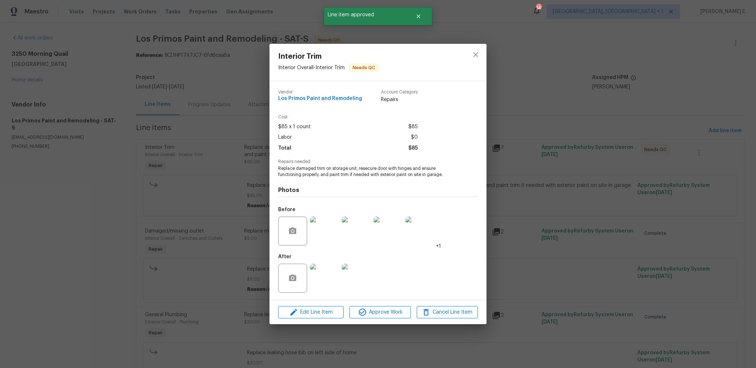
click at [403, 304] on div "Edit Line Item Approve Work Cancel Line Item" at bounding box center [378, 312] width 217 height 24
click at [378, 315] on span "Approve Work" at bounding box center [380, 312] width 57 height 9
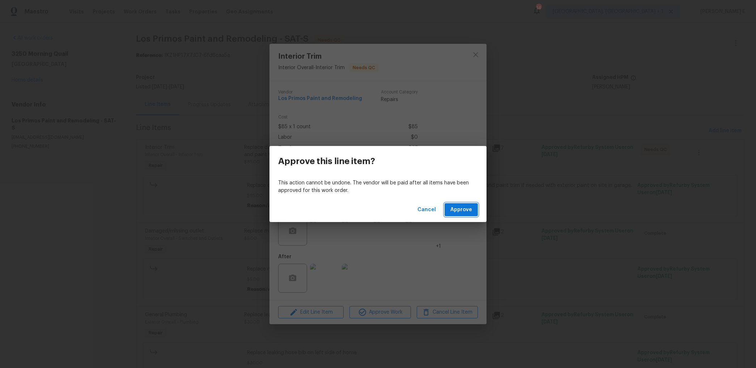
click at [462, 209] on span "Approve" at bounding box center [461, 209] width 22 height 9
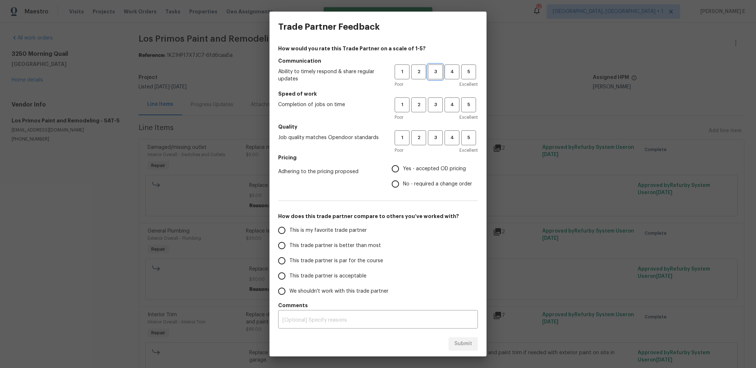
click at [429, 73] on span "3" at bounding box center [435, 72] width 13 height 8
click at [435, 99] on button "3" at bounding box center [435, 104] width 15 height 15
click at [438, 140] on span "3" at bounding box center [435, 137] width 13 height 8
click at [399, 168] on input "Yes - accepted OD pricing" at bounding box center [395, 168] width 15 height 15
radio input "true"
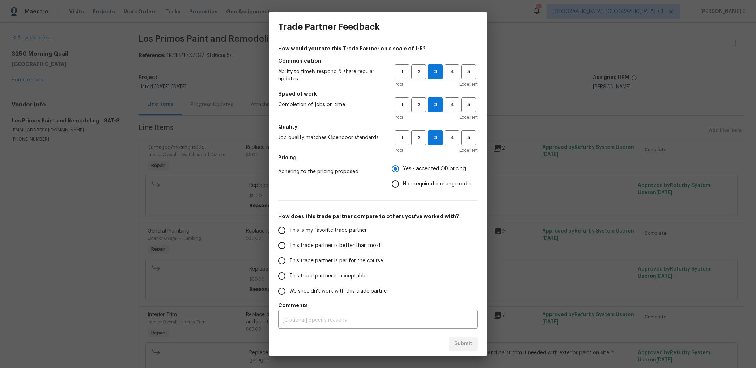
click at [342, 258] on span "This trade partner is par for the course" at bounding box center [336, 261] width 94 height 8
click at [289, 258] on input "This trade partner is par for the course" at bounding box center [281, 260] width 15 height 15
click at [469, 345] on span "Submit" at bounding box center [463, 343] width 18 height 9
radio input "true"
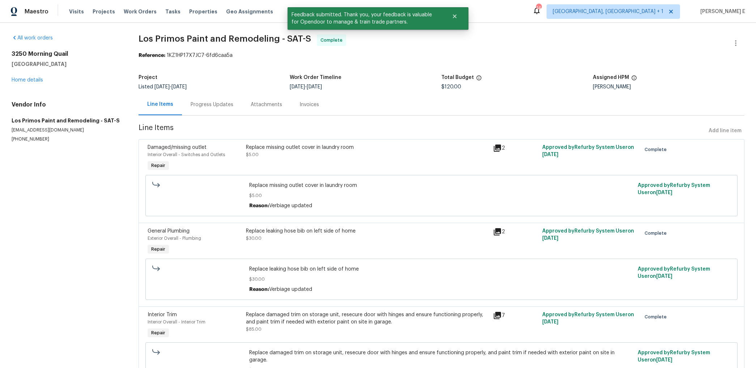
click at [222, 106] on div "Progress Updates" at bounding box center [212, 104] width 43 height 7
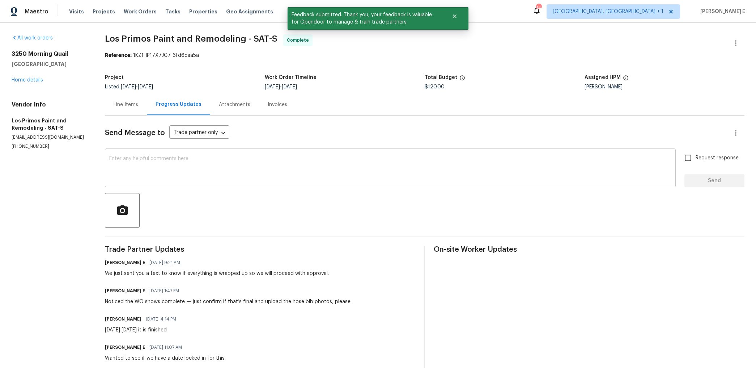
click at [249, 172] on textarea at bounding box center [390, 168] width 562 height 25
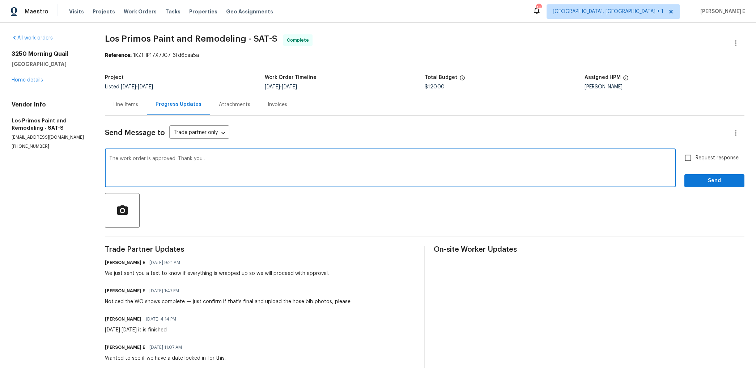
type textarea "The work order is approved. Thank you.."
click at [713, 156] on span "Request response" at bounding box center [717, 158] width 43 height 8
click at [696, 156] on input "Request response" at bounding box center [688, 157] width 15 height 15
checkbox input "true"
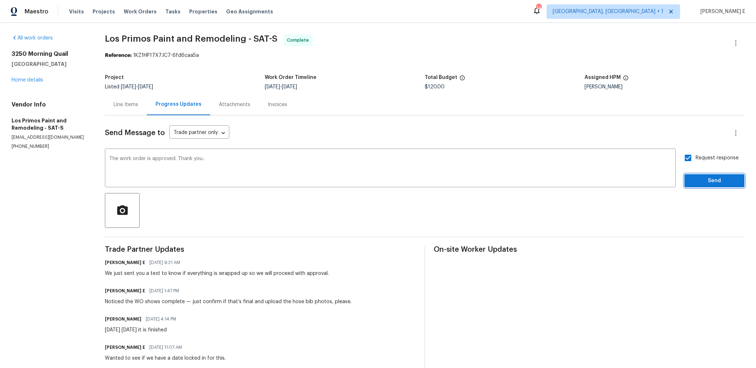
click at [708, 182] on span "Send" at bounding box center [714, 180] width 48 height 9
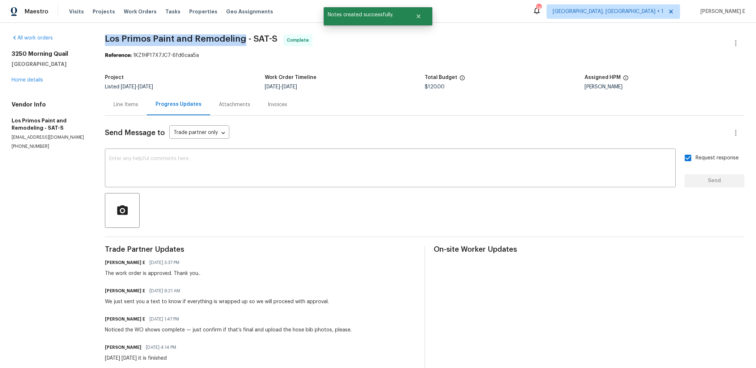
drag, startPoint x: 105, startPoint y: 44, endPoint x: 245, endPoint y: 39, distance: 139.7
click at [245, 39] on div "All work orders 3250 Morning Quail New Braunfels, TX 78130 Home details Vendor …" at bounding box center [378, 273] width 756 height 501
copy span "Los Primos Paint and Remodeling"
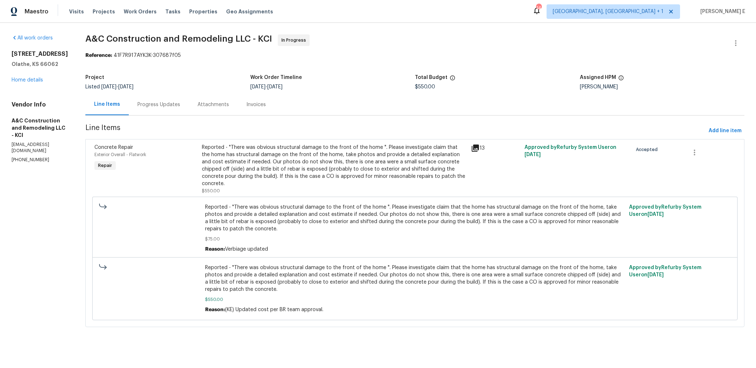
click at [162, 101] on div "Progress Updates" at bounding box center [158, 104] width 43 height 7
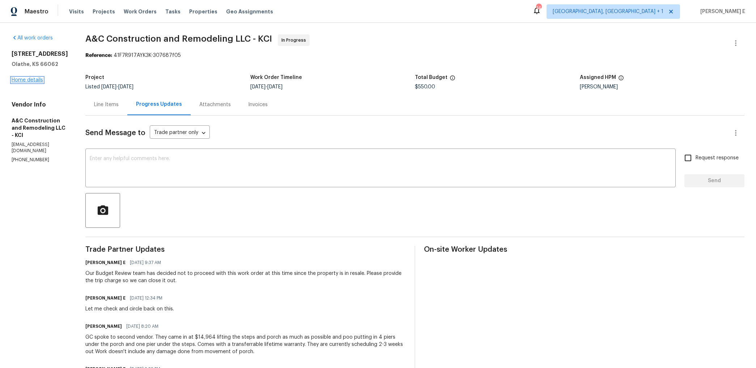
click at [29, 81] on link "Home details" at bounding box center [27, 79] width 31 height 5
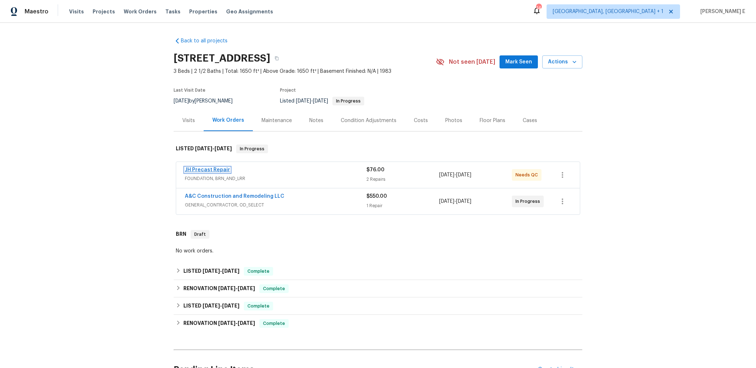
click at [207, 171] on link "JH Precast Repair" at bounding box center [207, 169] width 45 height 5
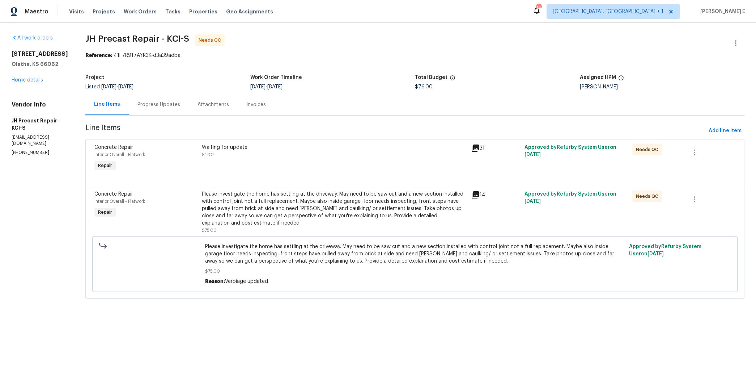
click at [173, 106] on div "Progress Updates" at bounding box center [158, 104] width 43 height 7
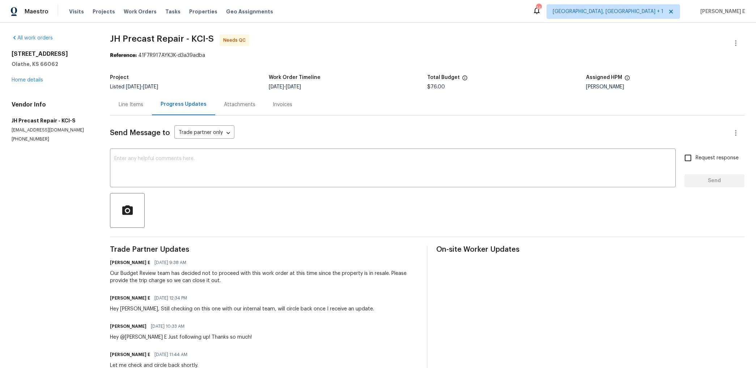
click at [115, 113] on div "Line Items" at bounding box center [131, 104] width 42 height 21
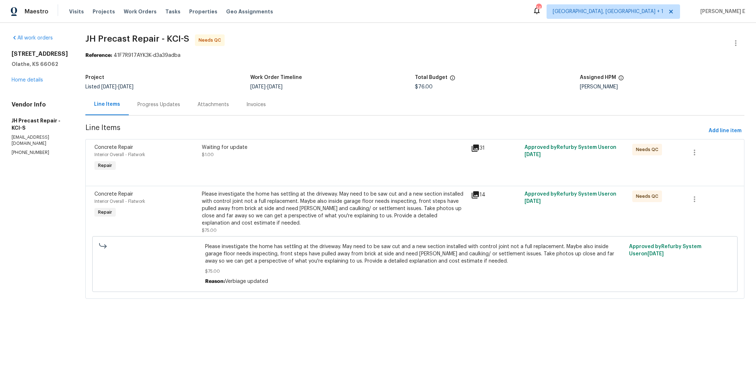
click at [301, 208] on div "Please investigate the home has settling at the driveway. May need to be saw cu…" at bounding box center [334, 208] width 264 height 36
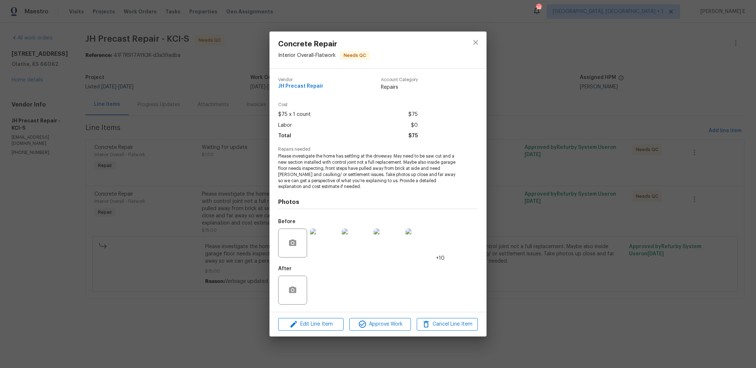
click at [211, 247] on div "Concrete Repair Interior Overall - Flatwork Needs QC Vendor JH Precast Repair A…" at bounding box center [378, 184] width 756 height 368
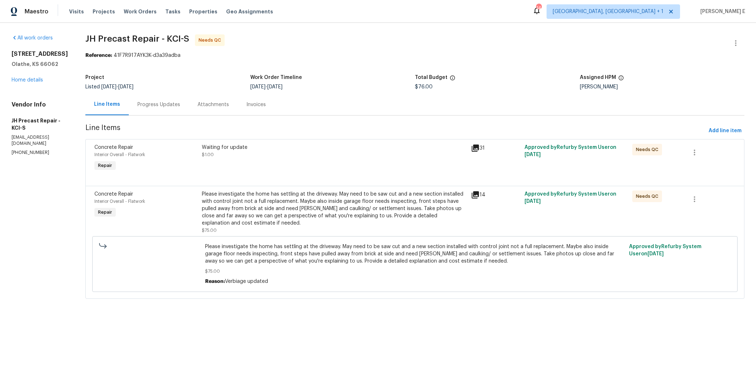
click at [253, 175] on div at bounding box center [414, 177] width 641 height 9
click at [257, 162] on div "Waiting for update $1.00" at bounding box center [334, 157] width 269 height 33
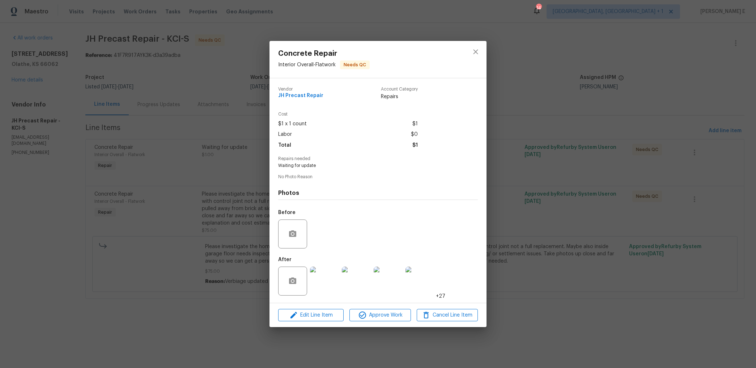
click at [330, 292] on img at bounding box center [324, 280] width 29 height 29
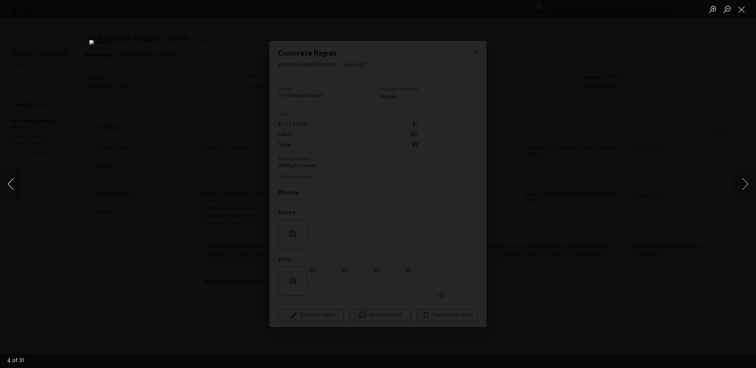
click at [12, 181] on button "Previous image" at bounding box center [11, 183] width 22 height 29
click at [594, 148] on div "Lightbox" at bounding box center [378, 184] width 756 height 368
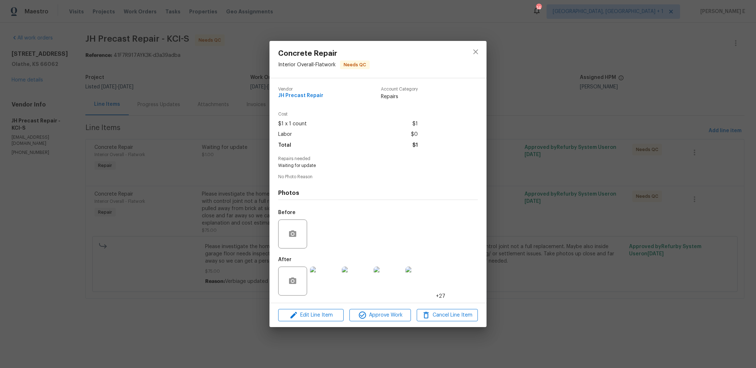
click at [594, 148] on div "Concrete Repair Interior Overall - Flatwork Needs QC Vendor JH Precast Repair A…" at bounding box center [378, 184] width 756 height 368
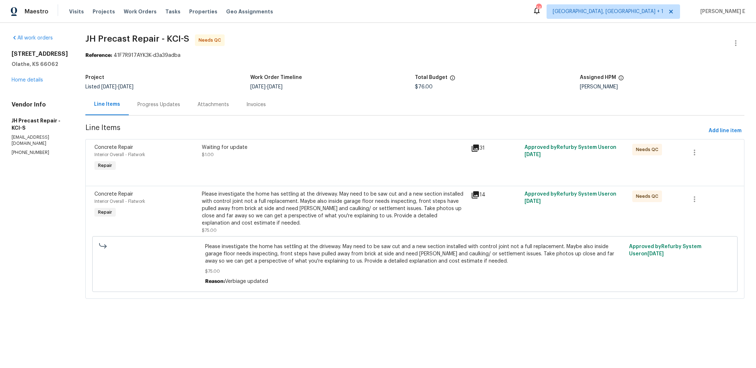
click at [419, 211] on div "Please investigate the home has settling at the driveway. May need to be saw cu…" at bounding box center [334, 208] width 264 height 36
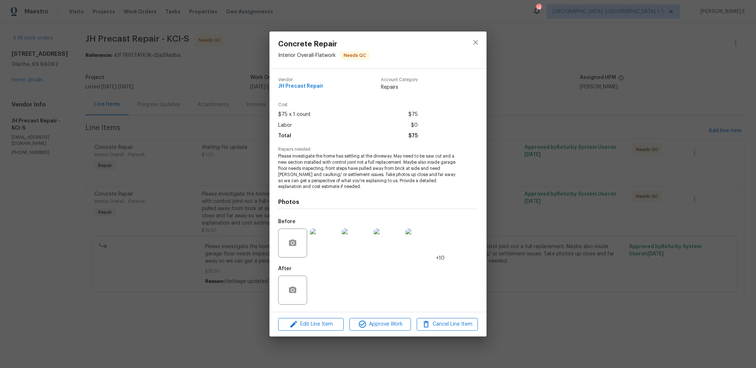
click at [583, 195] on div "Concrete Repair Interior Overall - Flatwork Needs QC Vendor JH Precast Repair A…" at bounding box center [378, 184] width 756 height 368
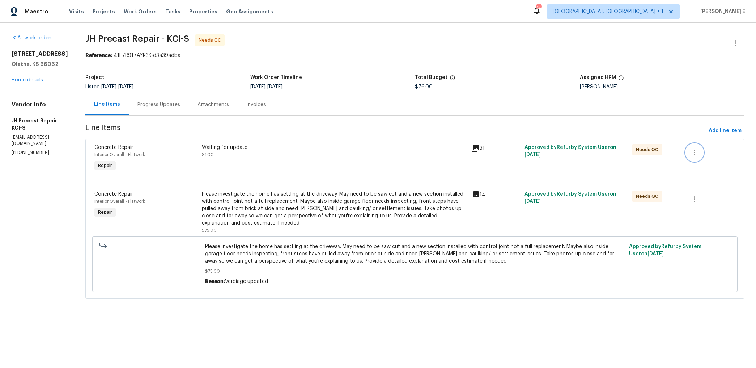
click at [700, 156] on button "button" at bounding box center [694, 152] width 17 height 17
click at [699, 152] on li "Cancel" at bounding box center [701, 153] width 28 height 12
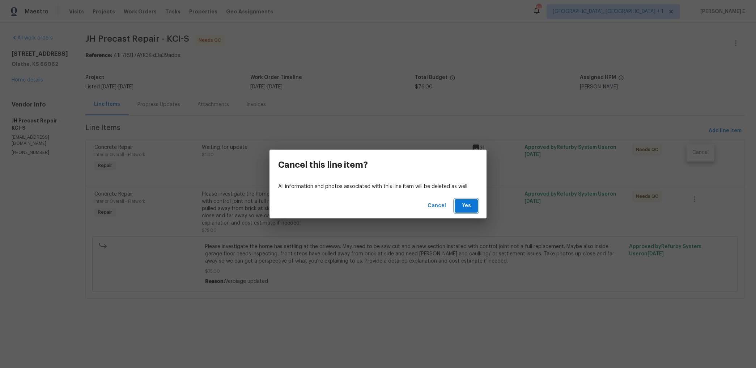
click at [477, 204] on button "Yes" at bounding box center [466, 205] width 23 height 13
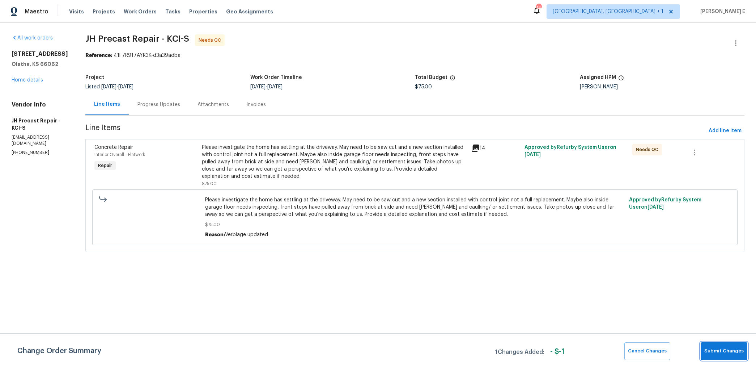
click at [725, 349] on span "Submit Changes" at bounding box center [723, 351] width 39 height 8
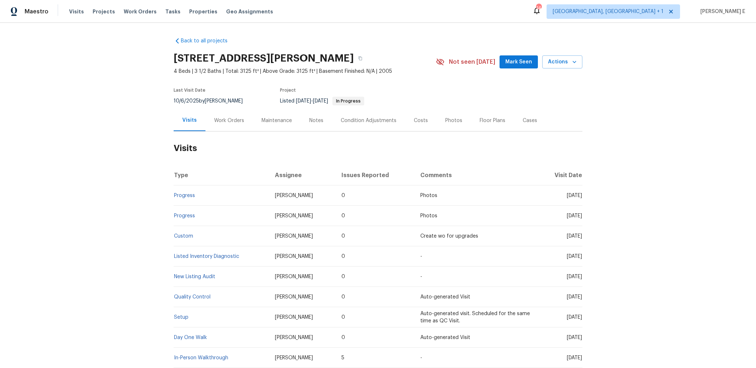
click at [211, 125] on div "Work Orders" at bounding box center [228, 120] width 47 height 21
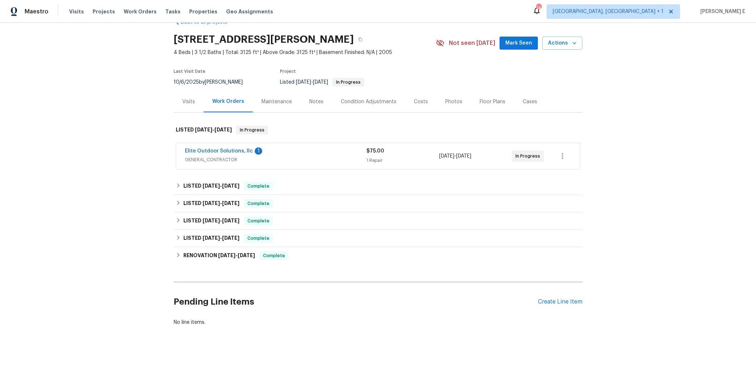
scroll to position [26, 0]
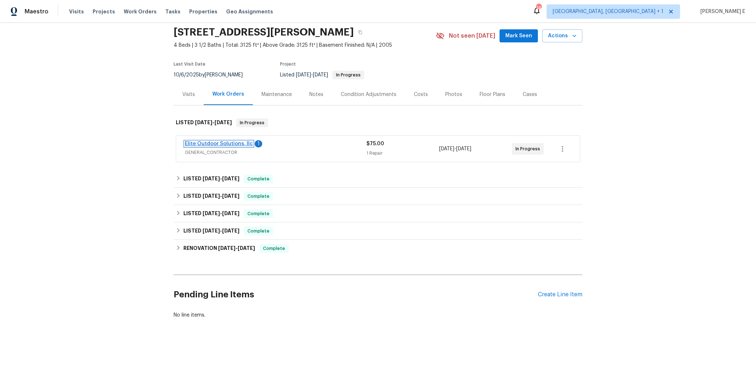
click at [217, 145] on link "Elite Outdoor Solutions, llc" at bounding box center [219, 143] width 68 height 5
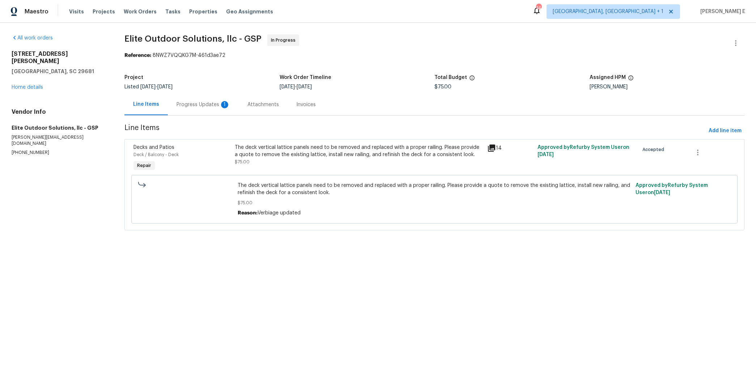
click at [207, 99] on div "Progress Updates 1" at bounding box center [203, 104] width 71 height 21
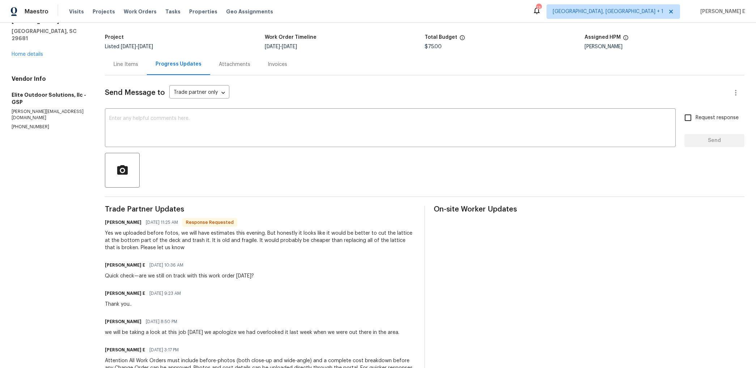
scroll to position [34, 0]
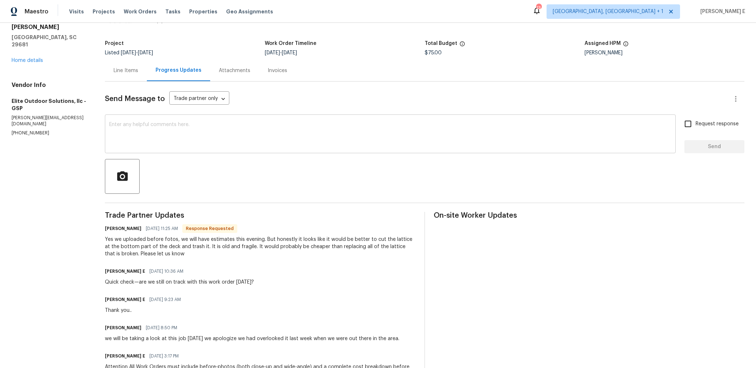
click at [267, 138] on textarea at bounding box center [390, 134] width 562 height 25
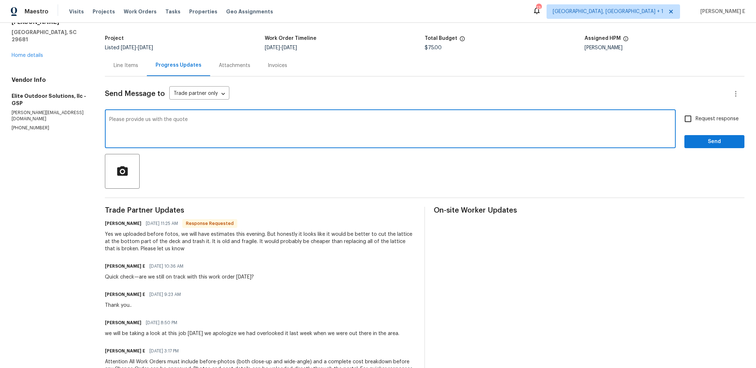
scroll to position [40, 0]
click at [529, 141] on textarea "Please provide us with the quote so we will decide if we want to move forward o…" at bounding box center [390, 128] width 562 height 25
paste textarea "can review and decide whether to move forward with"
type textarea "Please provide us with the quote so we can review and decide whether to move fo…"
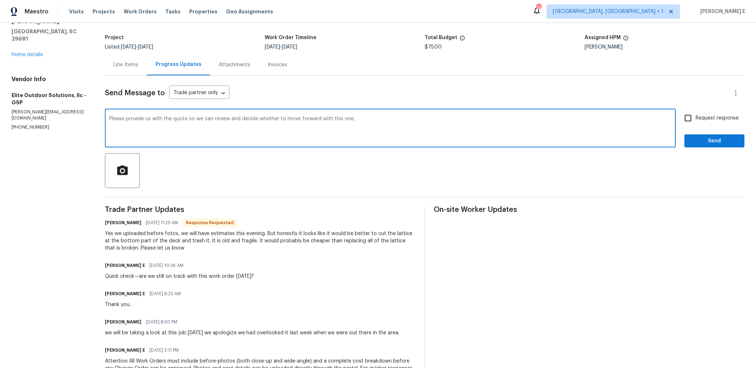
click at [709, 130] on div "Request response Send" at bounding box center [714, 128] width 60 height 37
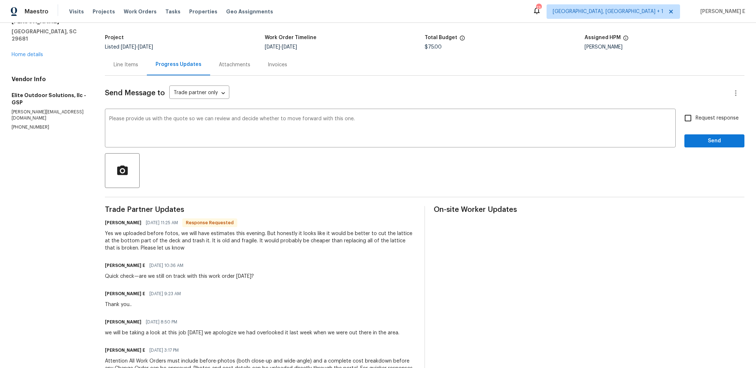
click at [690, 119] on input "Request response" at bounding box center [688, 117] width 15 height 15
checkbox input "true"
click at [701, 141] on span "Send" at bounding box center [714, 140] width 48 height 9
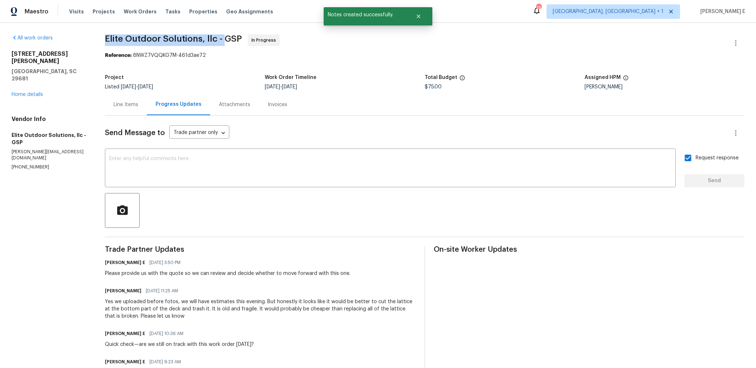
drag, startPoint x: 105, startPoint y: 41, endPoint x: 227, endPoint y: 41, distance: 122.6
click at [227, 41] on div "All work orders 314 Stayman Ct Simpsonville, SC 29681 Home details Vendor Info …" at bounding box center [378, 266] width 756 height 487
copy span "Elite Outdoor Solutions, llc -"
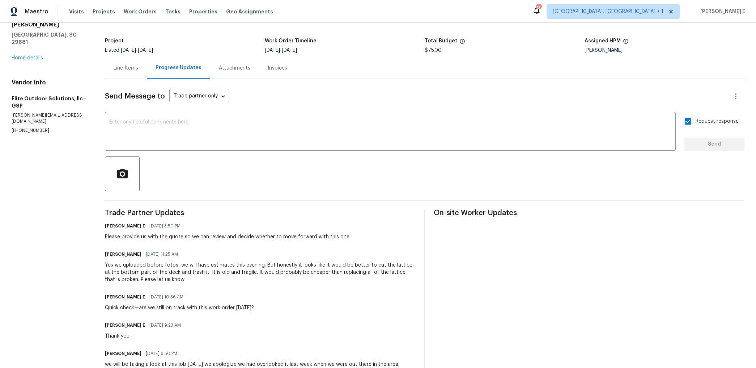
scroll to position [42, 0]
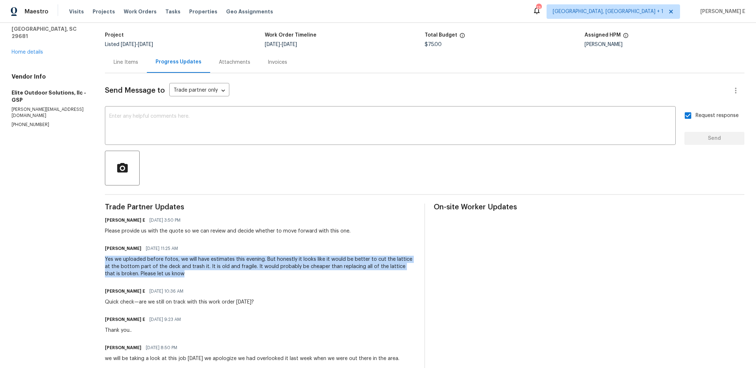
drag, startPoint x: 107, startPoint y: 255, endPoint x: 186, endPoint y: 271, distance: 80.9
click at [186, 271] on div "Walter Arriola 10/14/2025 11:25 AM Yes we uploaded before fotos, we will have e…" at bounding box center [260, 260] width 311 height 34
copy div "Yes we uploaded before fotos, we will have estimates this evening. But honestly…"
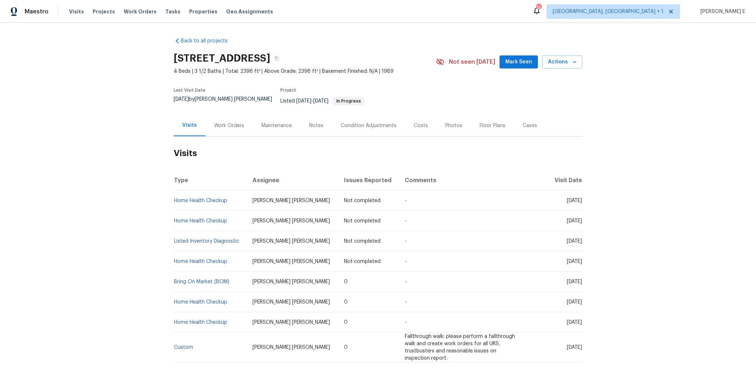
click at [214, 123] on div "Work Orders" at bounding box center [229, 125] width 30 height 7
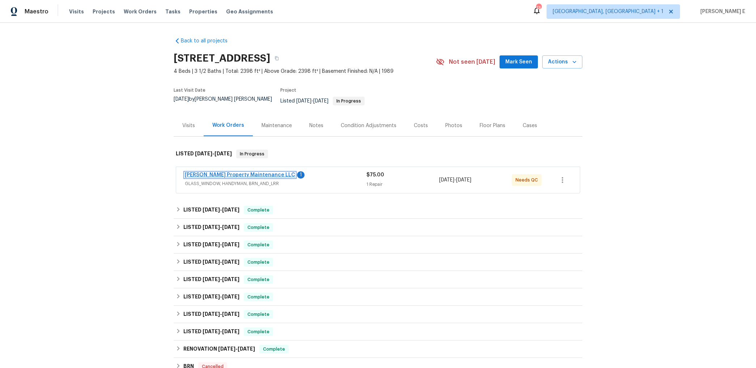
click at [232, 172] on link "Glen Property Maintenance LLC" at bounding box center [240, 174] width 110 height 5
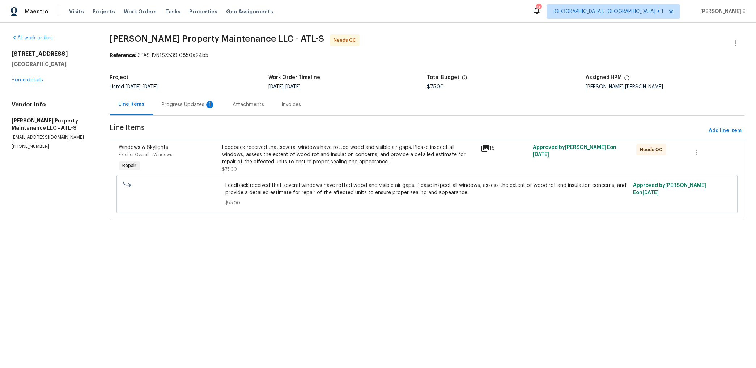
click at [200, 106] on div "Progress Updates 1" at bounding box center [189, 104] width 54 height 7
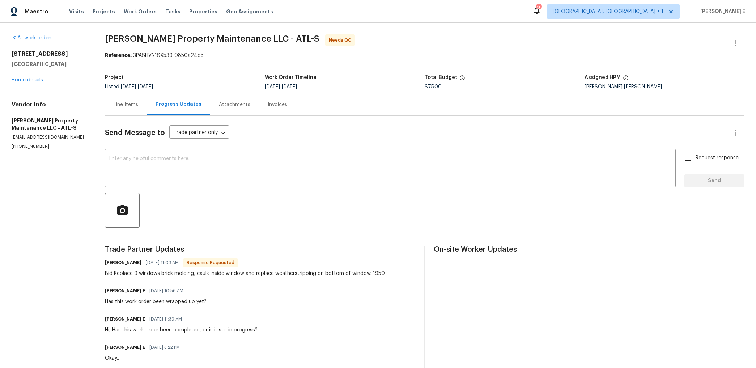
click at [124, 99] on div "Line Items" at bounding box center [126, 104] width 42 height 21
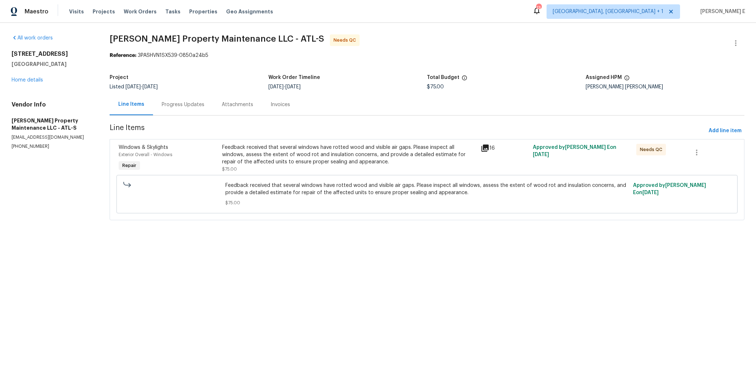
click at [277, 154] on div "Feedback received that several windows have rotted wood and visible air gaps. P…" at bounding box center [349, 155] width 255 height 22
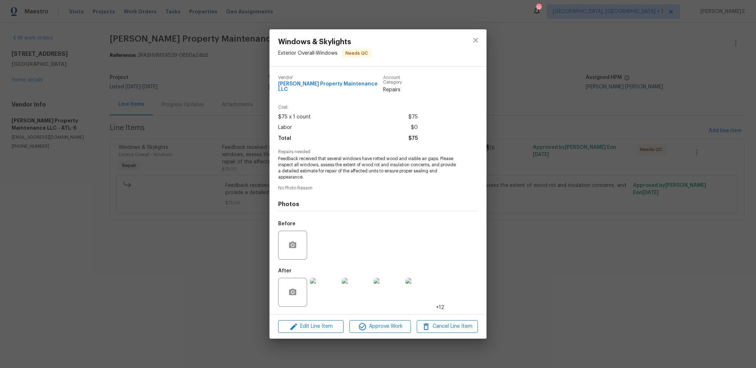
click at [329, 285] on img at bounding box center [324, 291] width 29 height 29
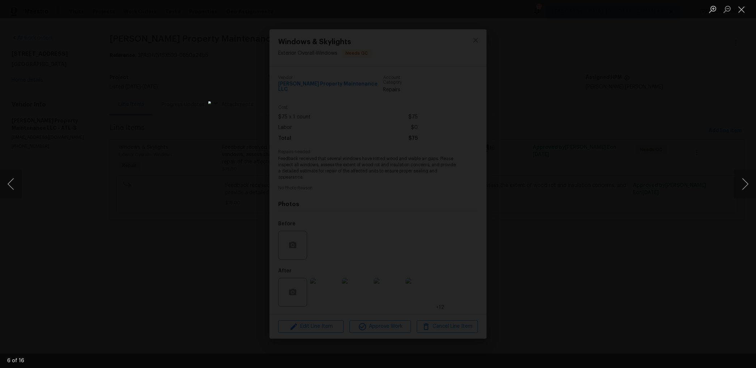
click at [557, 134] on div "Lightbox" at bounding box center [378, 184] width 756 height 368
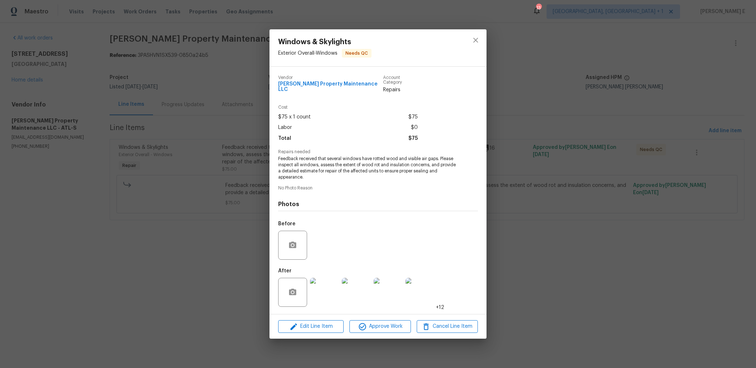
click at [550, 138] on div "Windows & Skylights Exterior Overall - Windows Needs QC Vendor Glen Property Ma…" at bounding box center [378, 184] width 756 height 368
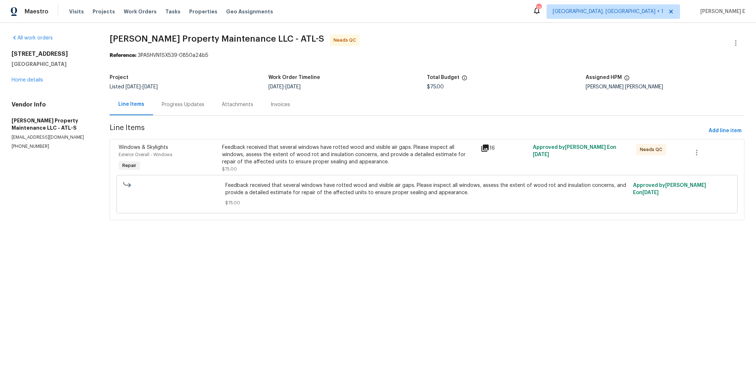
click at [196, 103] on div "Progress Updates" at bounding box center [183, 104] width 43 height 7
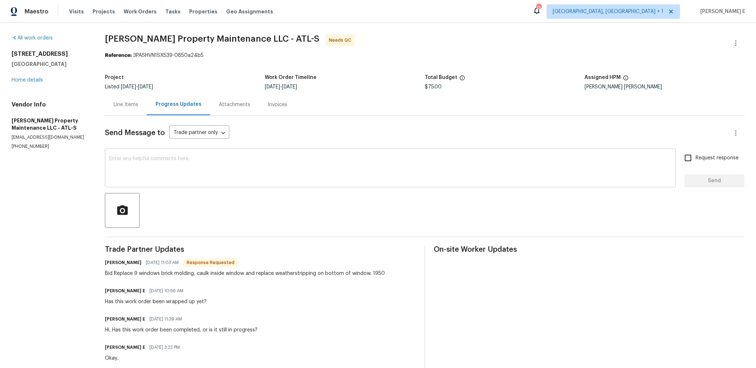
click at [295, 180] on textarea at bounding box center [390, 168] width 562 height 25
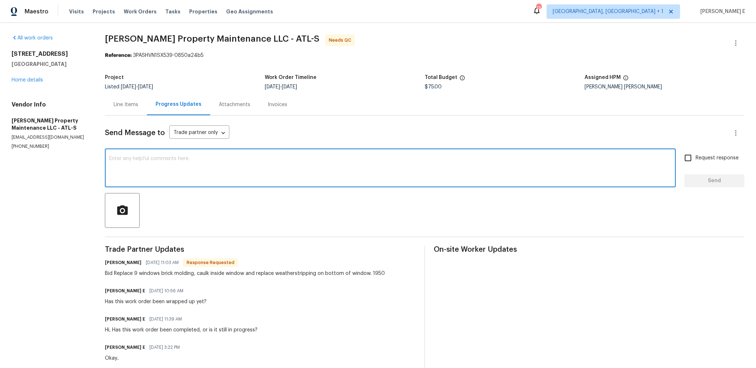
scroll to position [20, 0]
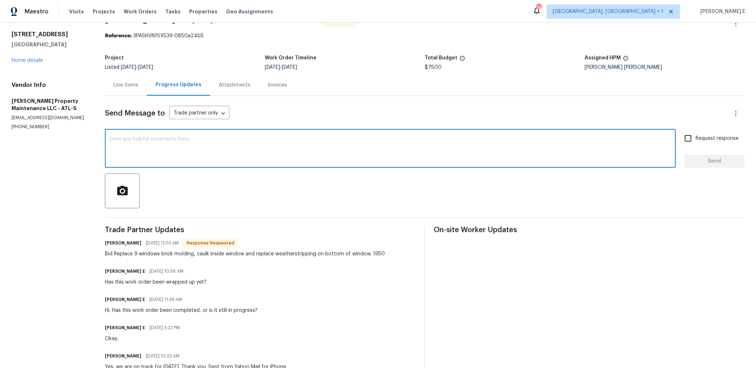
type textarea "W"
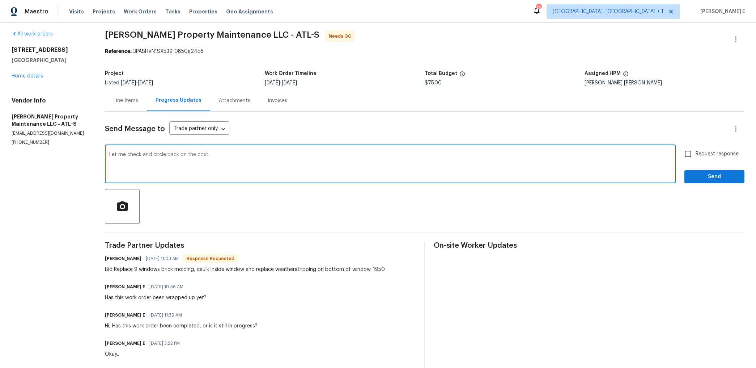
scroll to position [2, 0]
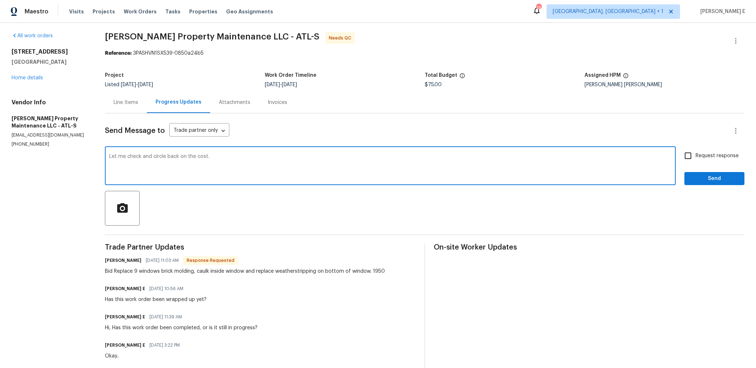
type textarea "Let me check and circle back on the cost."
click at [710, 182] on span "Send" at bounding box center [714, 178] width 48 height 9
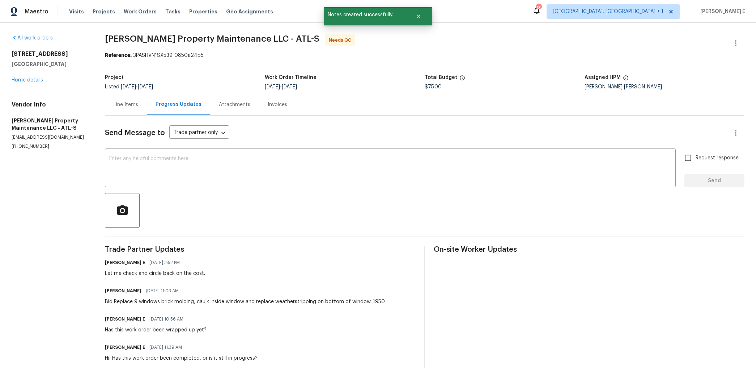
click at [113, 111] on div "Line Items" at bounding box center [126, 104] width 42 height 21
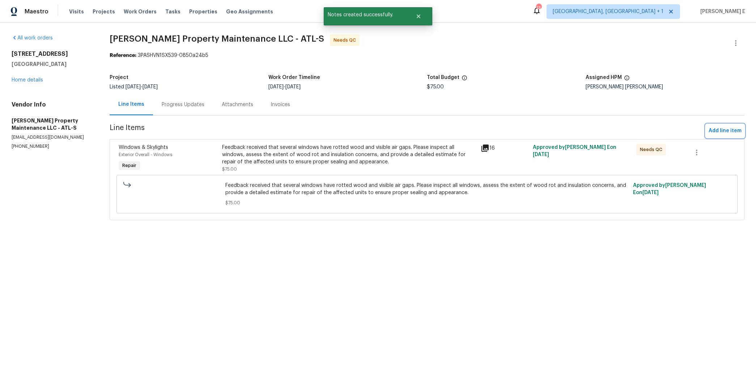
click at [726, 132] on span "Add line item" at bounding box center [725, 130] width 33 height 9
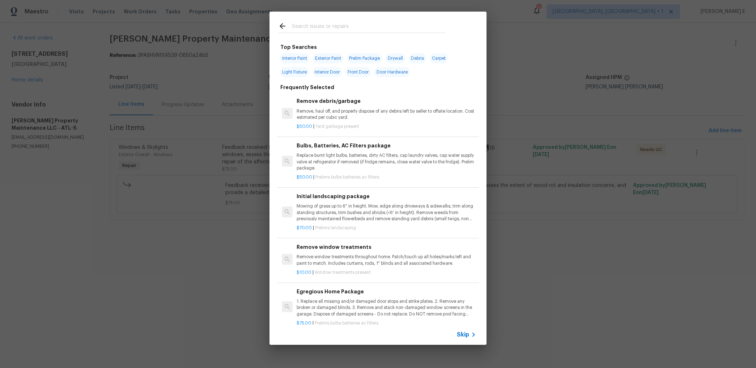
click at [462, 339] on div "Skip" at bounding box center [378, 334] width 217 height 20
click at [468, 330] on div "Skip" at bounding box center [467, 334] width 21 height 9
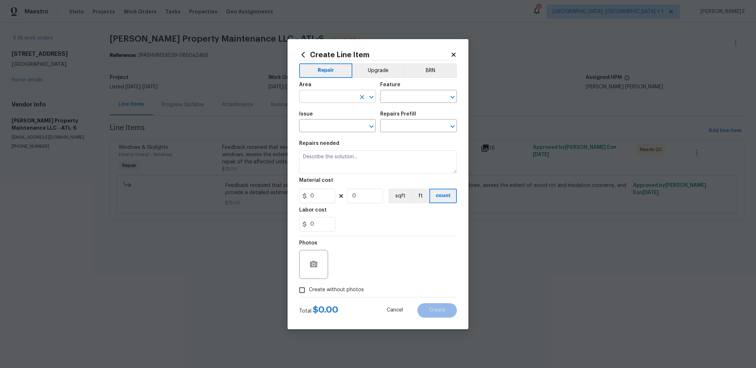
click at [322, 98] on input "text" at bounding box center [327, 97] width 56 height 11
type input "Exterior Overall"
type input "Windows"
type input "Windows & Skylights"
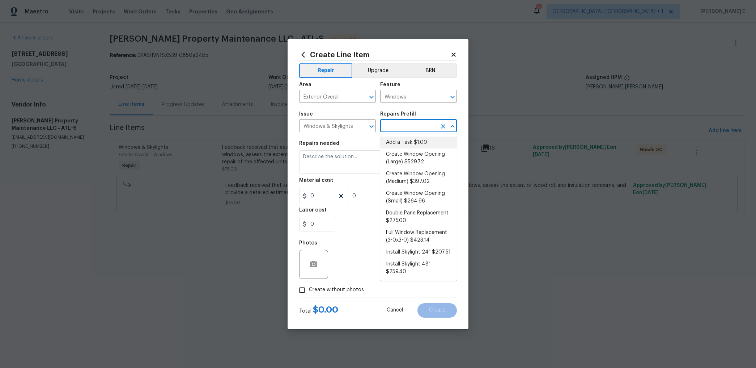
click at [407, 139] on li "Add a Task $1.00" at bounding box center [418, 142] width 77 height 12
type input "Add a Task $1.00"
type textarea "HPM to detail"
type input "1"
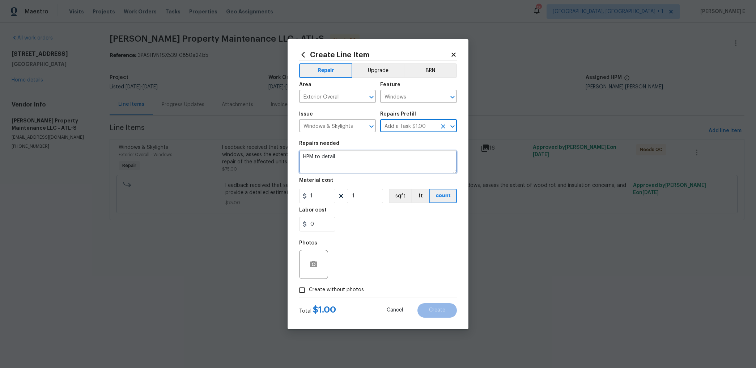
click at [366, 160] on textarea "HPM to detail" at bounding box center [378, 161] width 158 height 23
type textarea "Waiting for completion"
click at [311, 287] on span "Create without photos" at bounding box center [336, 290] width 55 height 8
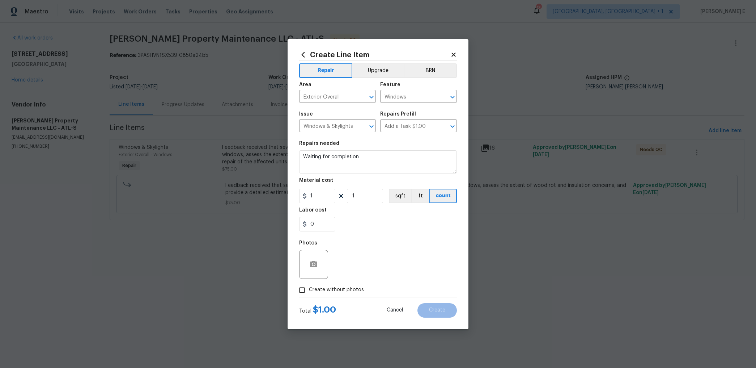
click at [309, 287] on input "Create without photos" at bounding box center [302, 290] width 14 height 14
checkbox input "true"
click at [352, 264] on textarea at bounding box center [395, 264] width 123 height 29
type textarea "c"
click at [450, 314] on button "Create" at bounding box center [436, 310] width 39 height 14
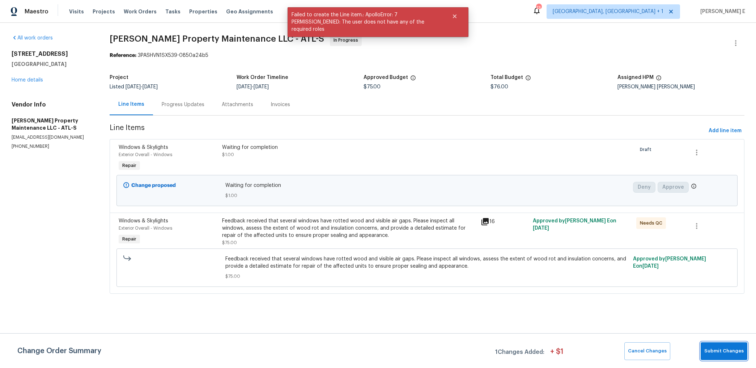
click at [722, 344] on button "Submit Changes" at bounding box center [724, 351] width 47 height 18
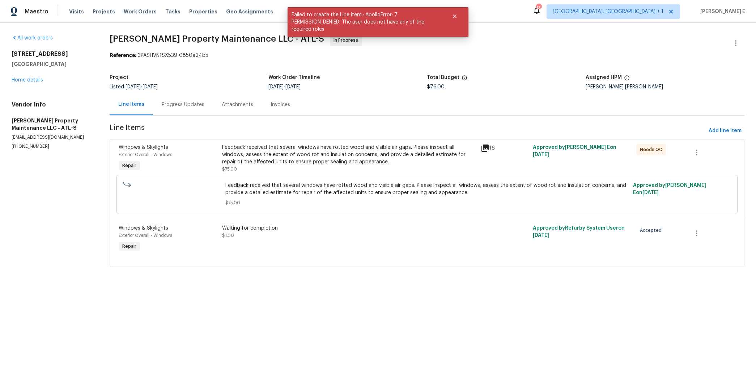
click at [172, 99] on div "Progress Updates" at bounding box center [183, 104] width 60 height 21
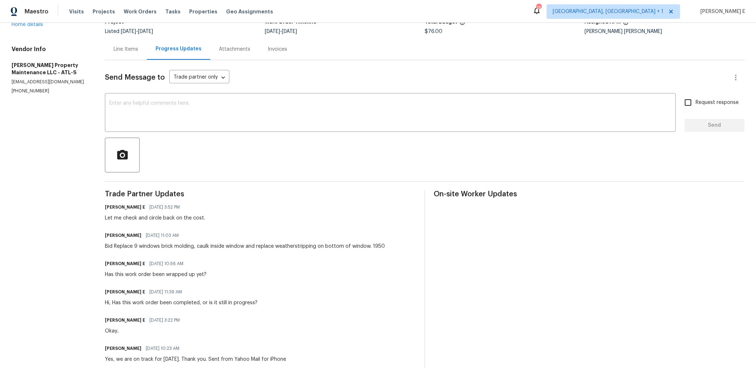
scroll to position [74, 0]
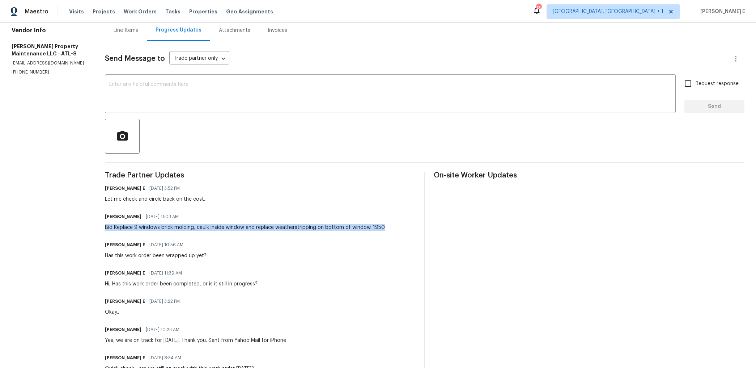
drag, startPoint x: 108, startPoint y: 229, endPoint x: 384, endPoint y: 226, distance: 275.7
click at [384, 226] on div "Daniel glen 10/14/2025 11:03 AM Bid Replace 9 windows brick molding, caulk insi…" at bounding box center [260, 221] width 311 height 20
copy div "Bid Replace 9 windows brick molding, caulk inside window and replace weatherstr…"
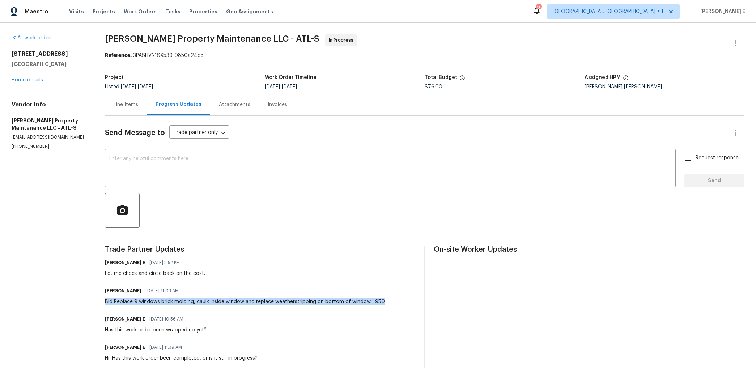
click at [140, 109] on div "Line Items" at bounding box center [126, 104] width 42 height 21
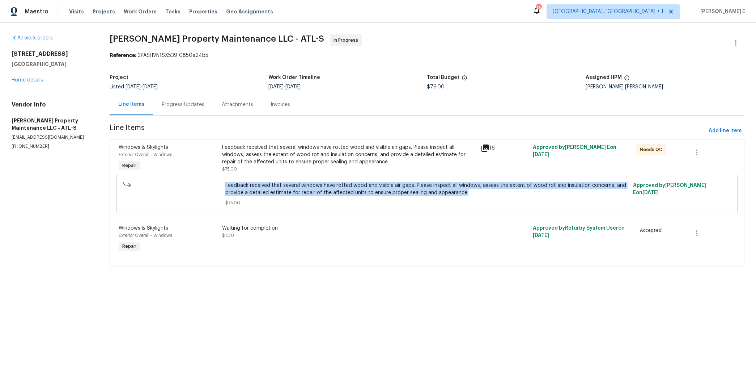
drag, startPoint x: 227, startPoint y: 186, endPoint x: 469, endPoint y: 192, distance: 242.1
click at [469, 192] on span "Feedback received that several windows have rotted wood and visible air gaps. P…" at bounding box center [427, 189] width 404 height 14
copy span "Feedback received that several windows have rotted wood and visible air gaps. P…"
click at [34, 79] on link "Home details" at bounding box center [27, 79] width 31 height 5
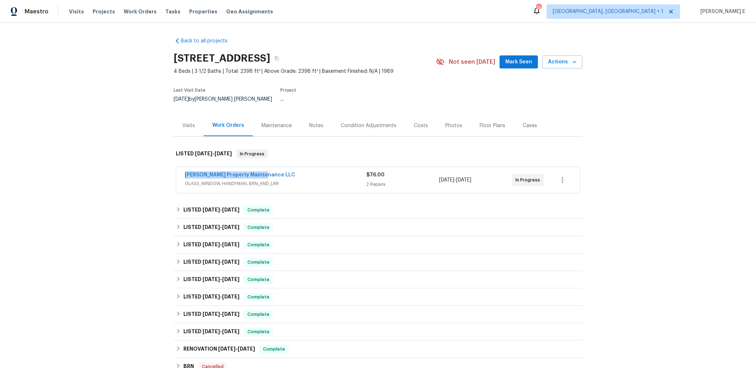
drag, startPoint x: 180, startPoint y: 171, endPoint x: 271, endPoint y: 170, distance: 91.2
click at [271, 170] on div "Glen Property Maintenance LLC GLASS_WINDOW, HANDYMAN, BRN_AND_LRR $76.00 2 Repa…" at bounding box center [378, 180] width 404 height 26
copy link "Glen Property Maintenance LLC"
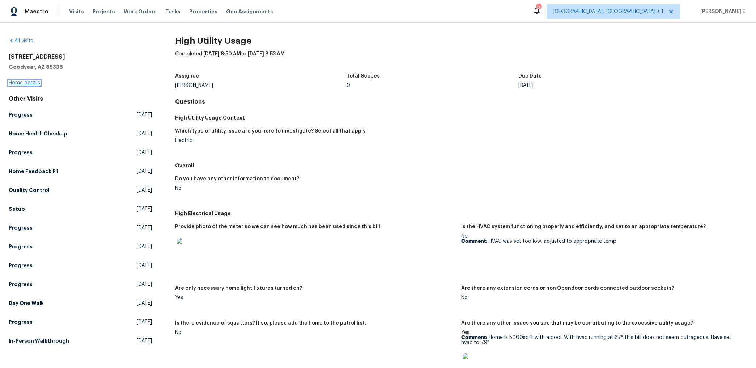
click at [33, 82] on link "Home details" at bounding box center [24, 82] width 31 height 5
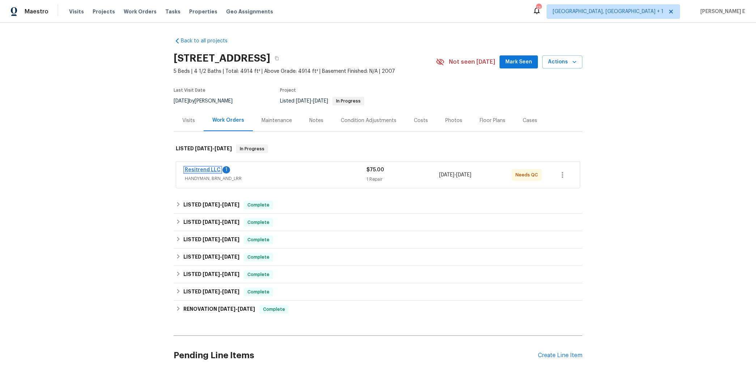
click at [210, 168] on link "Resitrend LLC" at bounding box center [203, 169] width 36 height 5
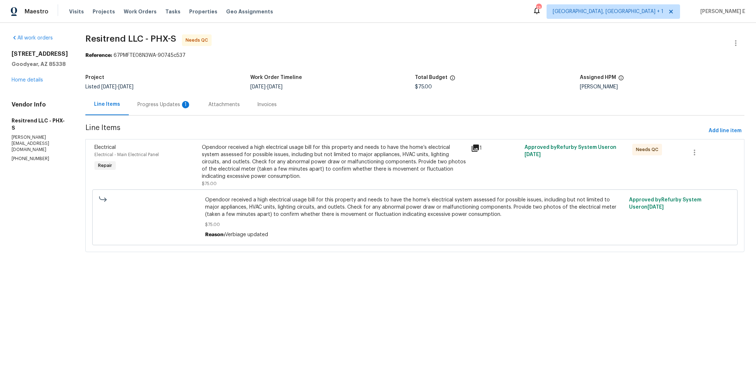
click at [177, 109] on div "Progress Updates 1" at bounding box center [164, 104] width 71 height 21
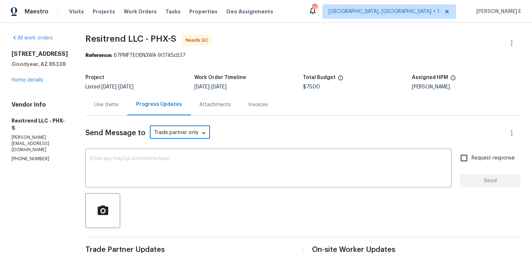
click at [104, 109] on div "Line Items" at bounding box center [106, 104] width 42 height 21
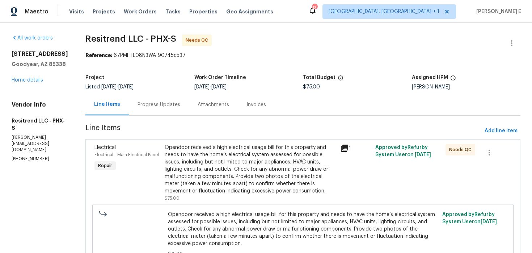
click at [168, 159] on div "Opendoor received a high electrical usage bill for this property and needs to h…" at bounding box center [250, 169] width 171 height 51
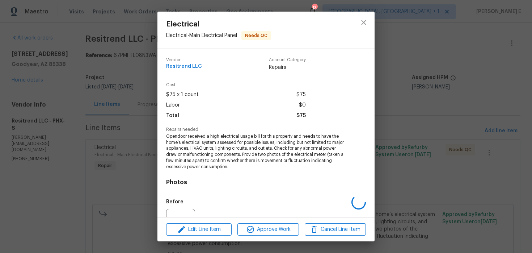
scroll to position [75, 0]
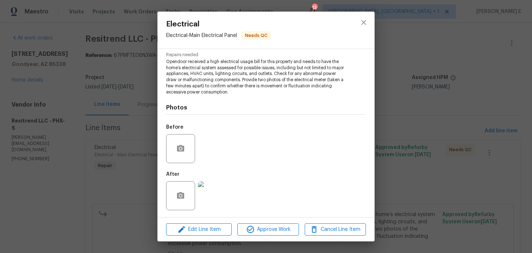
click at [202, 200] on img at bounding box center [212, 195] width 29 height 29
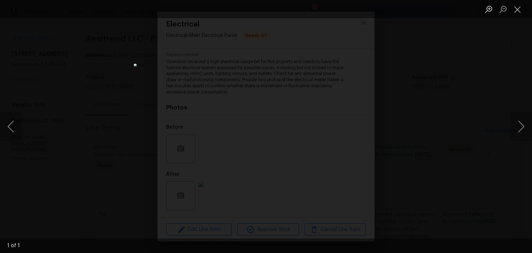
click at [428, 75] on div "Lightbox" at bounding box center [266, 126] width 532 height 253
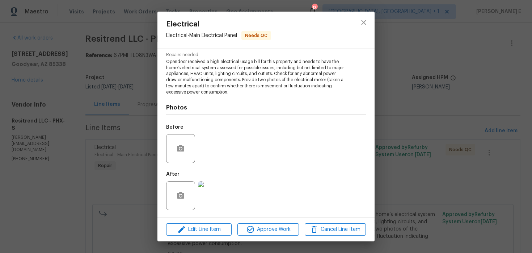
click at [85, 119] on div "Electrical Electrical - Main Electrical Panel Needs QC Vendor Resitrend LLC Acc…" at bounding box center [266, 126] width 532 height 253
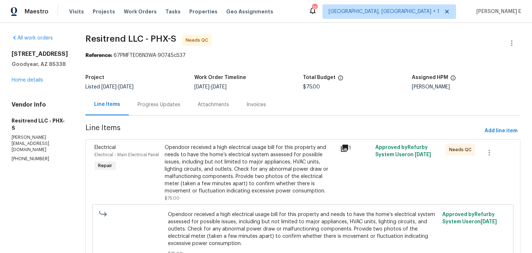
click at [129, 110] on div "Progress Updates" at bounding box center [159, 104] width 60 height 21
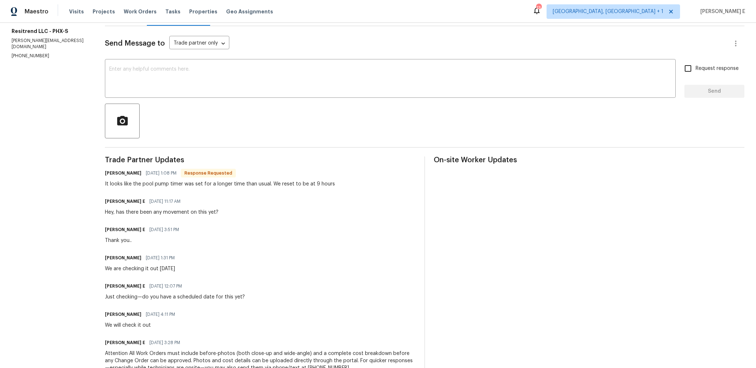
scroll to position [83, 0]
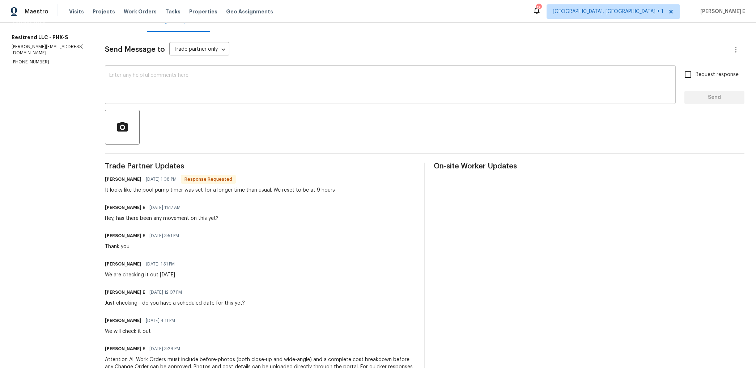
click at [441, 89] on textarea at bounding box center [390, 85] width 562 height 25
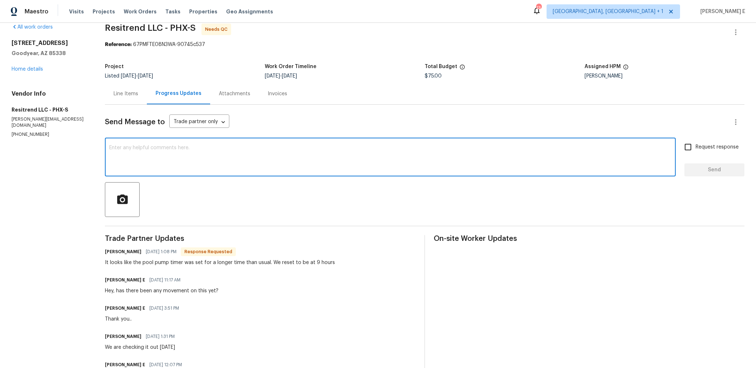
scroll to position [12, 0]
type textarea "T"
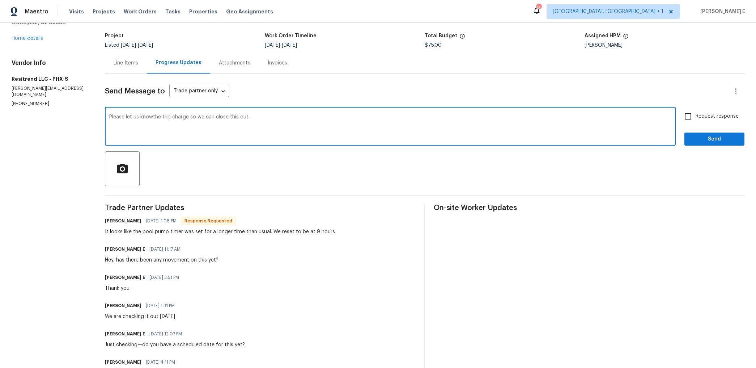
scroll to position [37, 0]
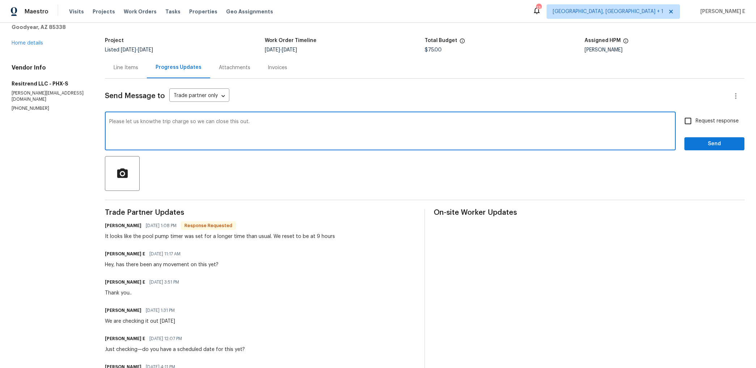
click at [153, 122] on textarea "Please let us knowthe trip charge so we can close this out." at bounding box center [390, 131] width 562 height 25
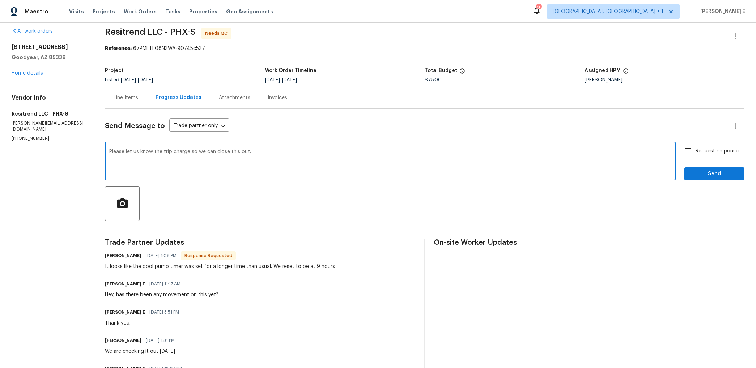
scroll to position [6, 0]
type textarea "Please let us know the trip charge so we can close this out."
click at [691, 159] on input "Request response" at bounding box center [688, 151] width 15 height 15
checkbox input "true"
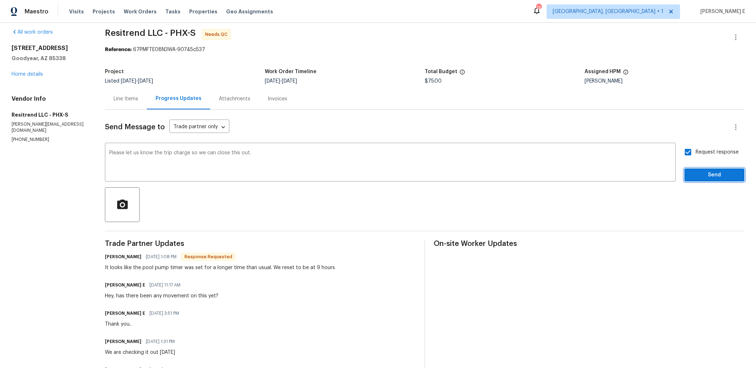
click at [709, 179] on span "Send" at bounding box center [714, 174] width 48 height 9
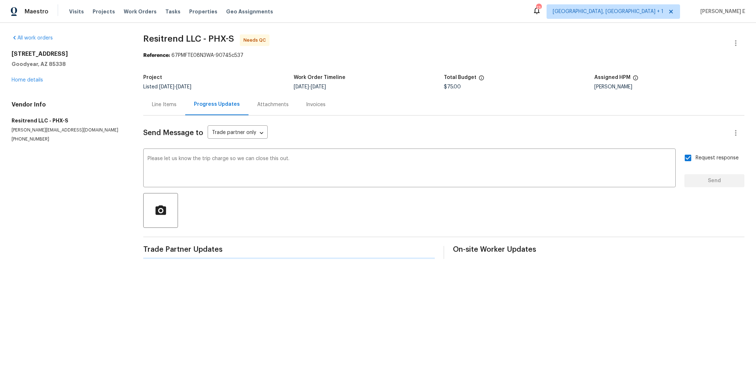
scroll to position [0, 0]
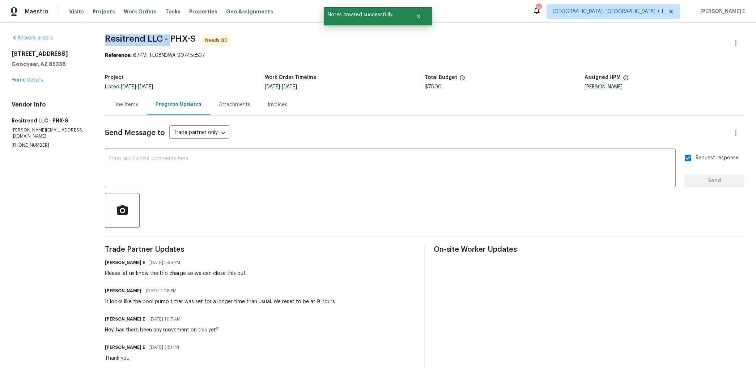
drag, startPoint x: 107, startPoint y: 40, endPoint x: 173, endPoint y: 41, distance: 66.2
click at [173, 41] on span "Resitrend LLC - PHX-S" at bounding box center [150, 38] width 91 height 9
copy span "Resitrend LLC -"
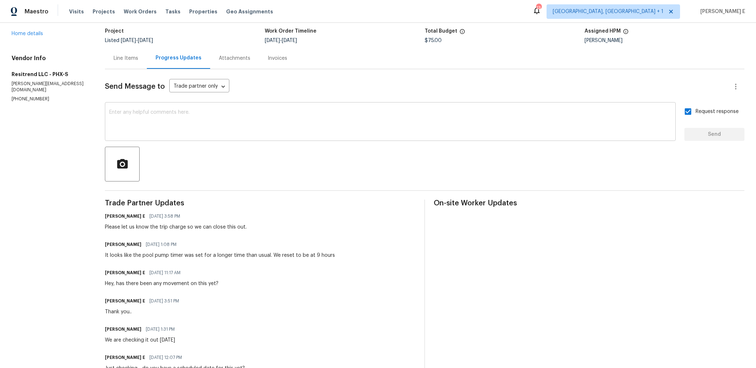
scroll to position [68, 0]
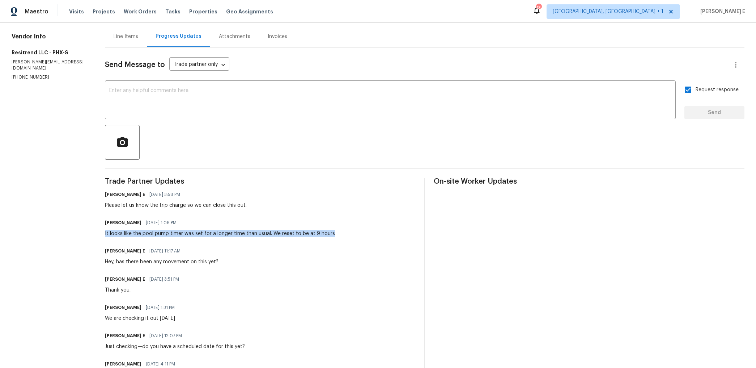
drag, startPoint x: 106, startPoint y: 233, endPoint x: 335, endPoint y: 234, distance: 229.0
click at [335, 234] on div "All work orders 16753 W Apache St Goodyear, AZ 85338 Home details Vendor Info R…" at bounding box center [378, 219] width 756 height 529
copy div "It looks like the pool pump timer was set for a longer time than usual. We rese…"
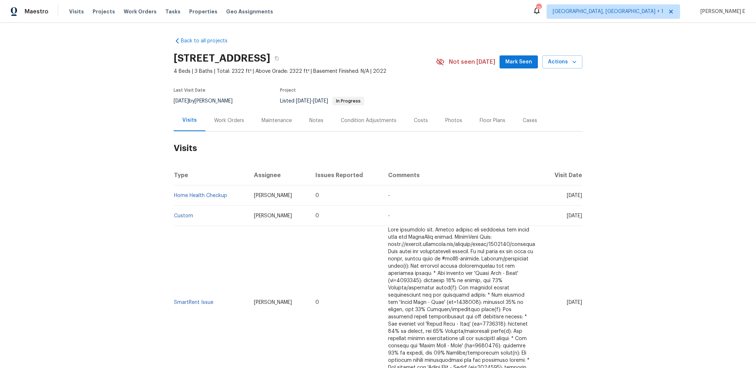
click at [228, 128] on div "Work Orders" at bounding box center [228, 120] width 47 height 21
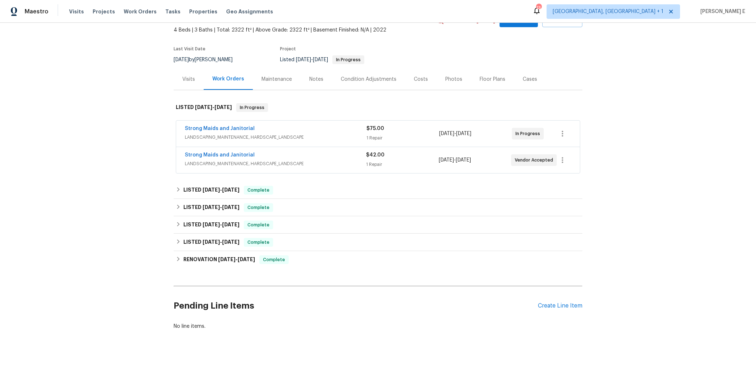
scroll to position [52, 0]
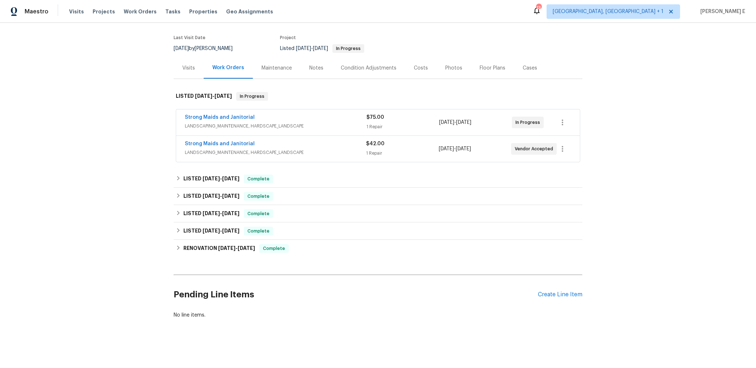
click at [241, 114] on span "Strong Maids and Janitorial" at bounding box center [220, 117] width 70 height 7
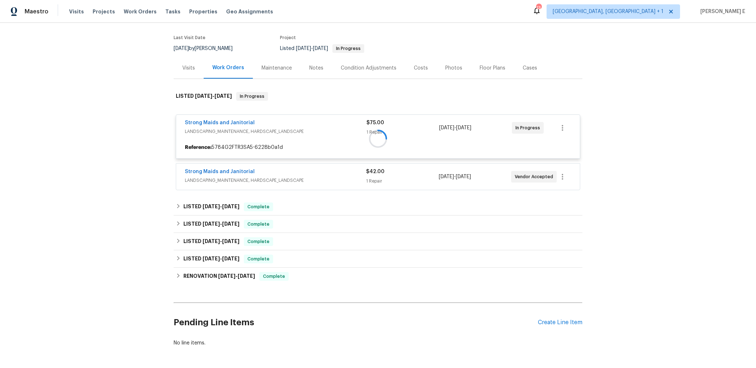
click at [231, 122] on div at bounding box center [378, 138] width 409 height 107
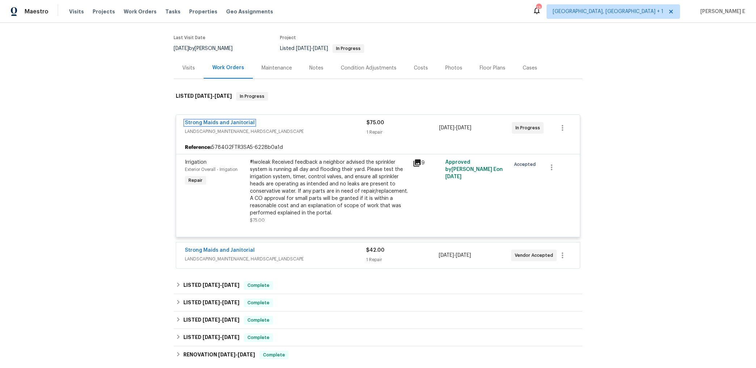
click at [231, 122] on link "Strong Maids and Janitorial" at bounding box center [220, 122] width 70 height 5
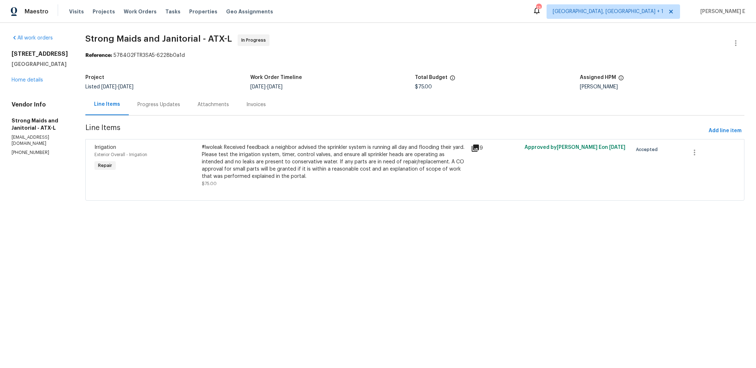
click at [162, 109] on div "Progress Updates" at bounding box center [159, 104] width 60 height 21
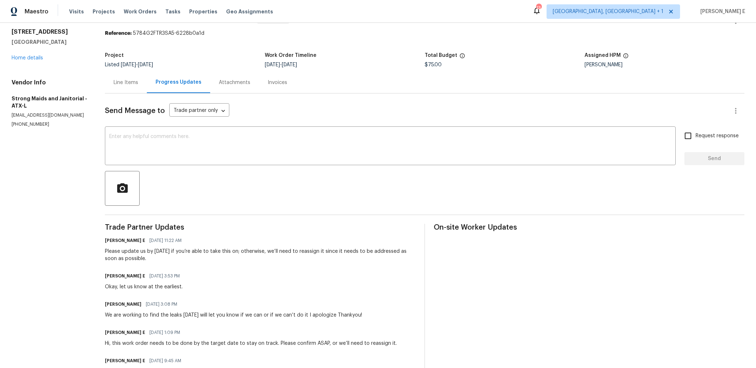
scroll to position [22, 0]
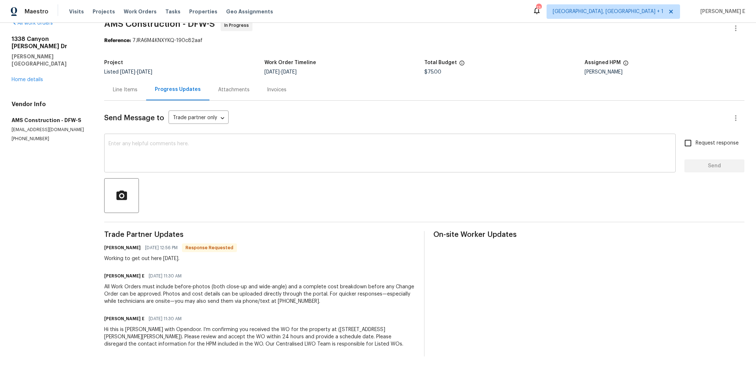
scroll to position [15, 0]
click at [347, 170] on div "x ​" at bounding box center [390, 153] width 572 height 37
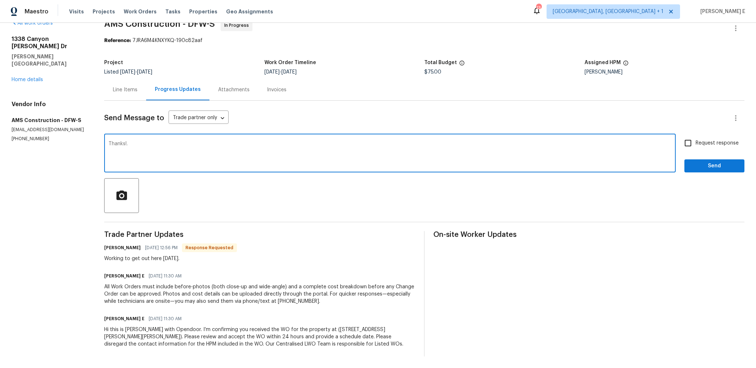
type textarea "Thanks!."
click at [691, 169] on span "Send" at bounding box center [714, 165] width 48 height 9
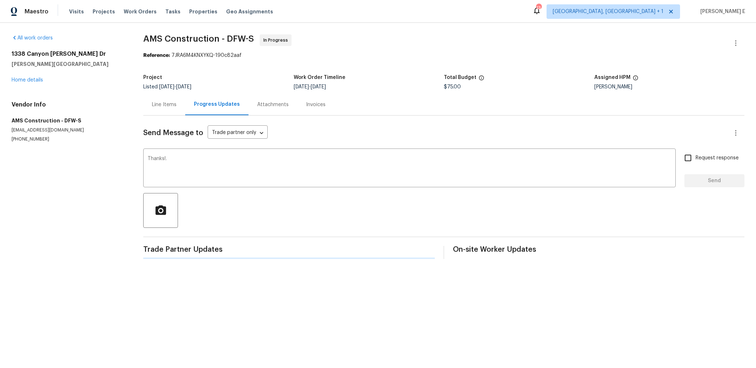
scroll to position [0, 0]
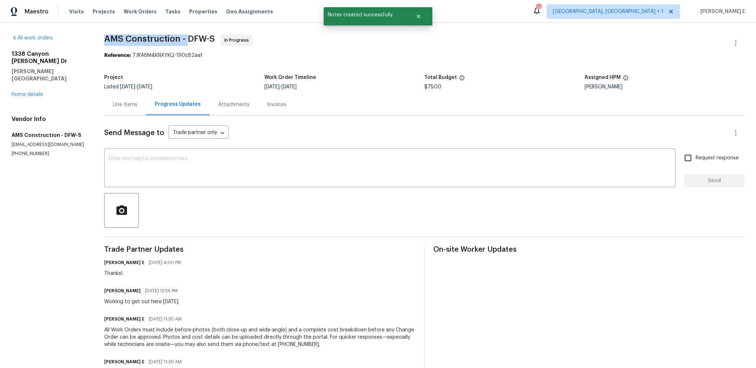
drag, startPoint x: 109, startPoint y: 39, endPoint x: 192, endPoint y: 39, distance: 82.9
click at [192, 39] on span "AMS Construction - DFW-S" at bounding box center [159, 38] width 111 height 9
copy span "AMS Construction -"
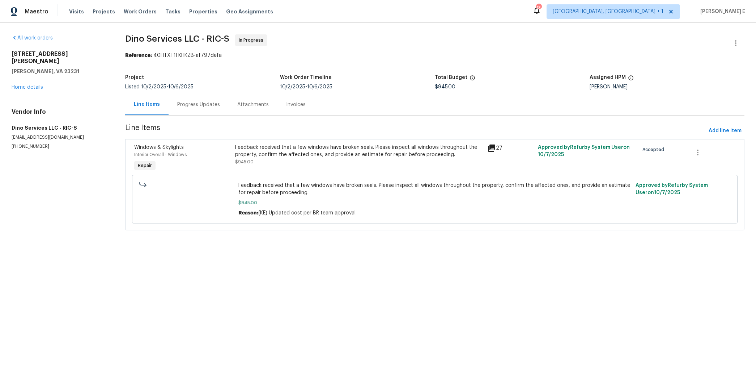
click at [207, 103] on div "Progress Updates" at bounding box center [198, 104] width 43 height 7
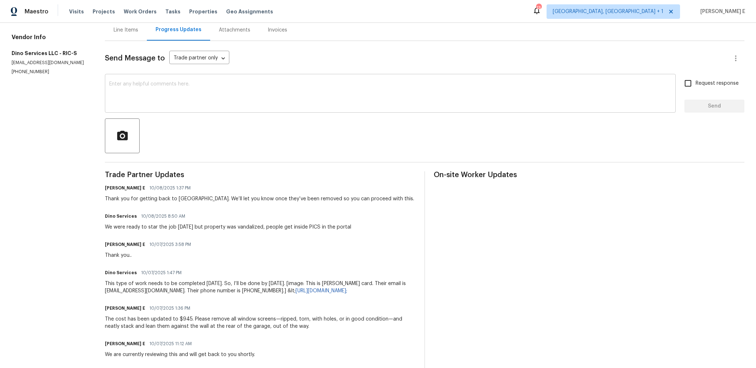
scroll to position [75, 0]
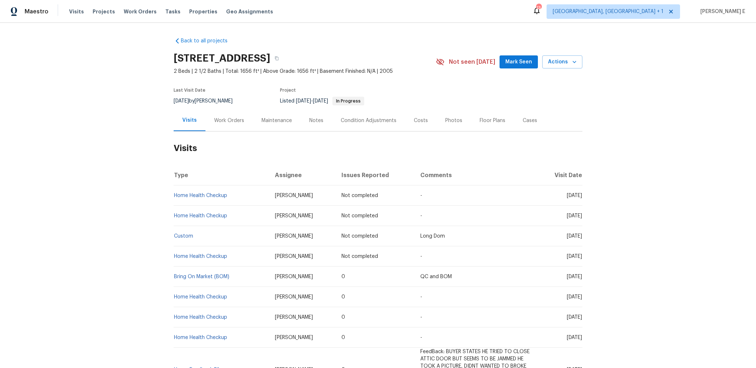
click at [211, 116] on div "Work Orders" at bounding box center [228, 120] width 47 height 21
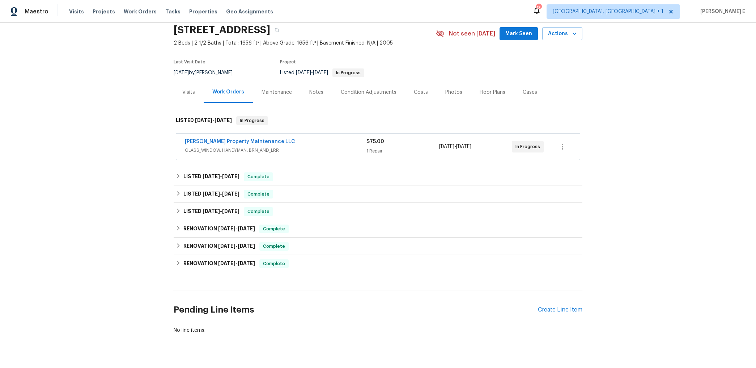
scroll to position [31, 0]
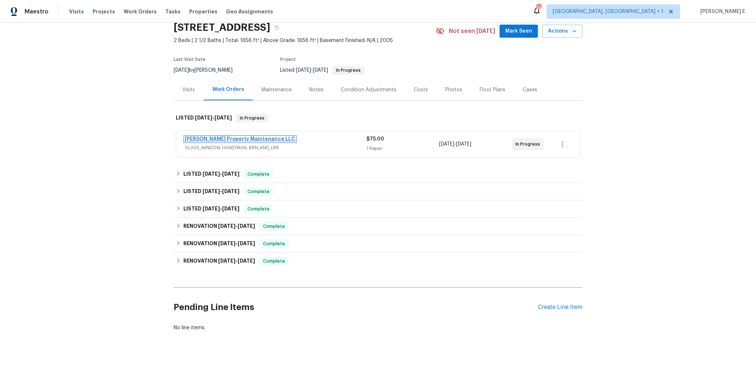
click at [252, 141] on link "[PERSON_NAME] Property Maintenance LLC" at bounding box center [240, 138] width 110 height 5
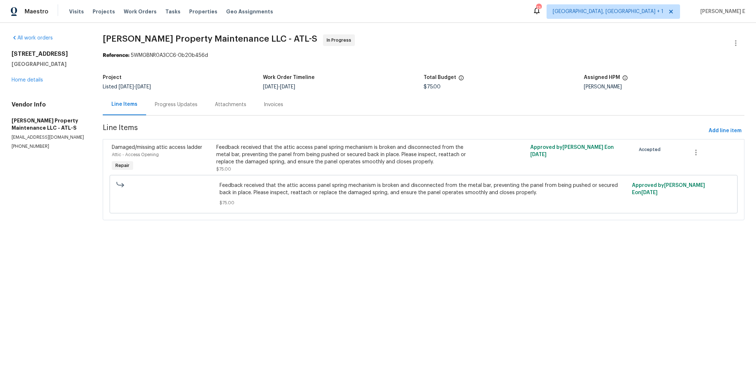
click at [196, 106] on div "Progress Updates" at bounding box center [176, 104] width 43 height 7
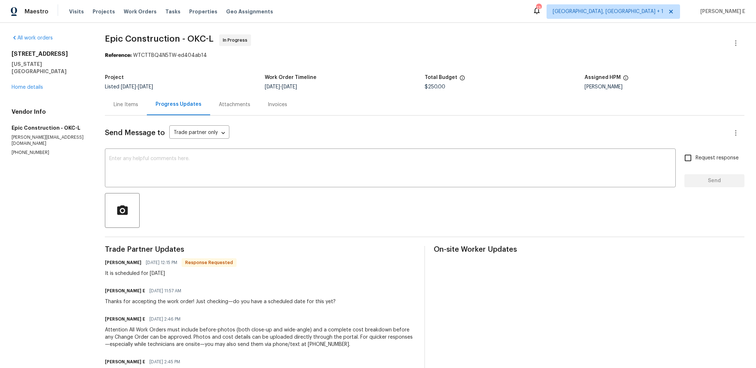
scroll to position [43, 0]
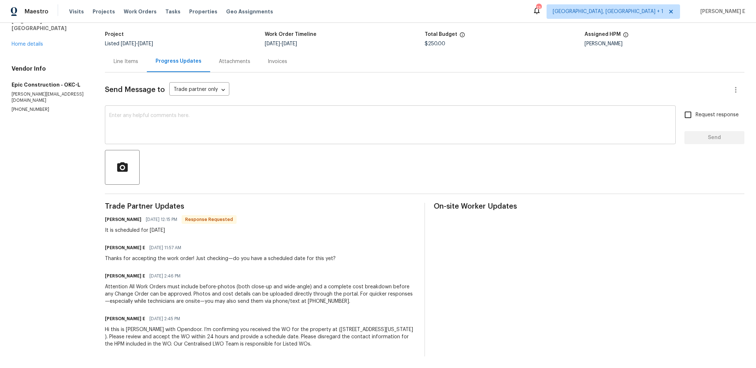
click at [371, 126] on textarea at bounding box center [390, 125] width 562 height 25
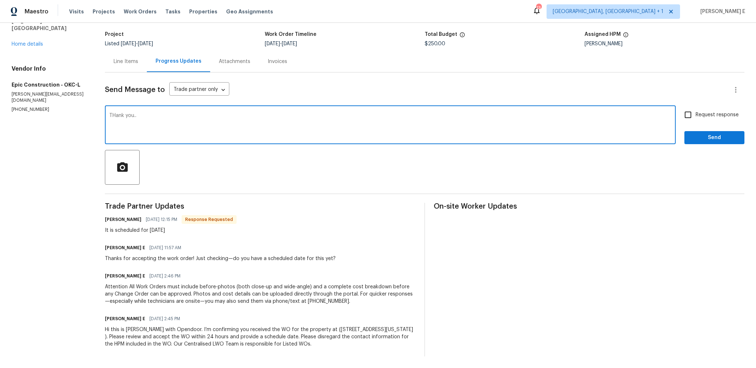
drag, startPoint x: 118, startPoint y: 114, endPoint x: 118, endPoint y: 191, distance: 77.1
click at [118, 114] on textarea "THank you.." at bounding box center [390, 125] width 562 height 25
type textarea "Thank you.."
click at [699, 136] on span "Send" at bounding box center [714, 137] width 48 height 9
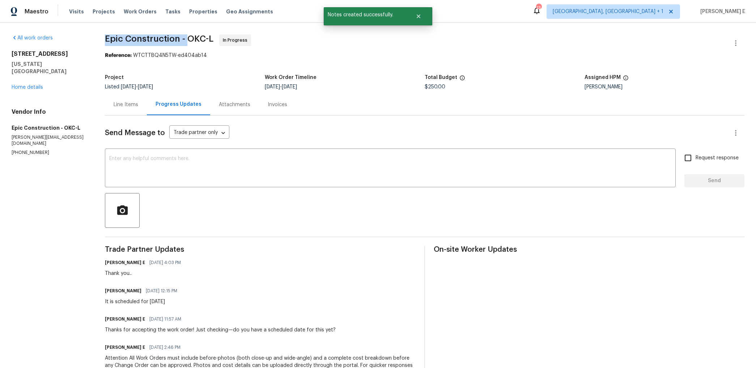
drag, startPoint x: 107, startPoint y: 41, endPoint x: 191, endPoint y: 39, distance: 84.3
click at [191, 39] on span "Epic Construction - OKC-L" at bounding box center [159, 38] width 109 height 9
copy span "Epic Construction -"
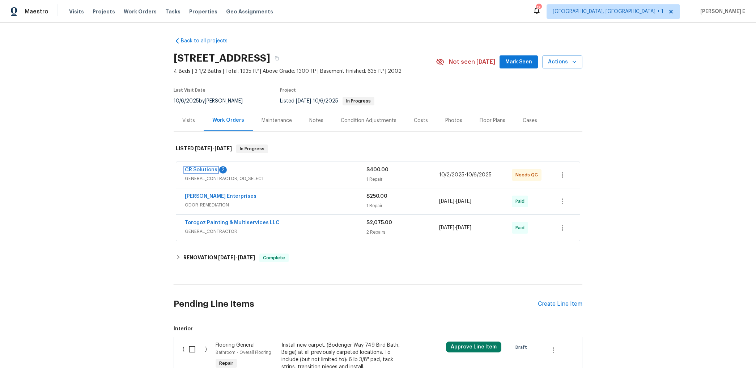
click at [203, 168] on link "CR Solutions" at bounding box center [201, 169] width 33 height 5
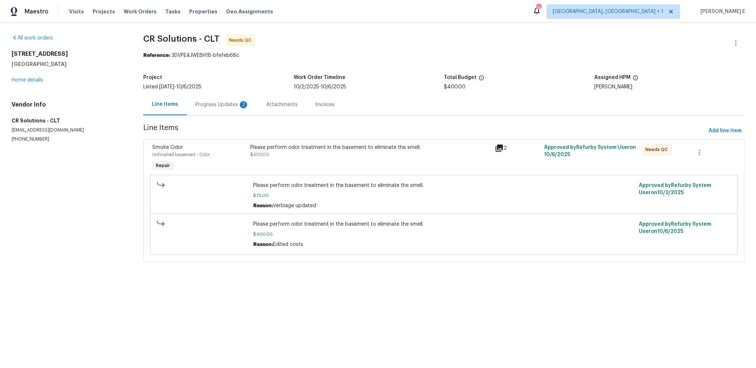
click at [200, 106] on div "Progress Updates 2" at bounding box center [222, 104] width 54 height 7
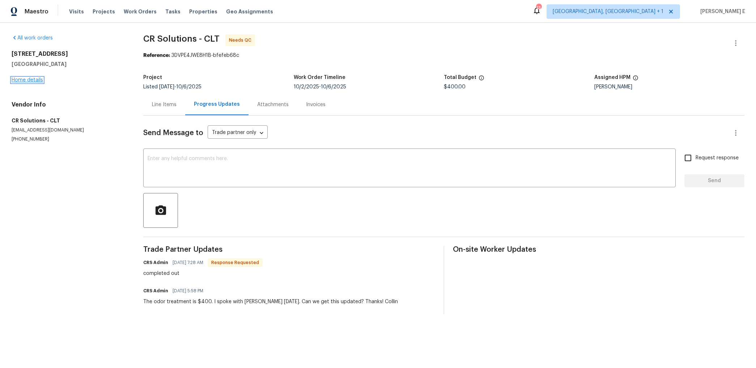
click at [32, 78] on link "Home details" at bounding box center [27, 79] width 31 height 5
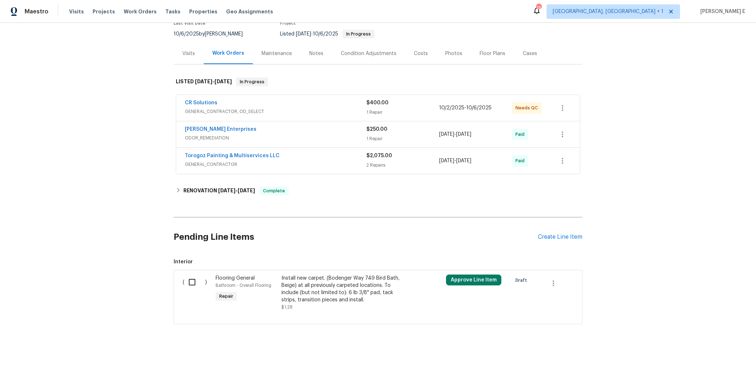
scroll to position [72, 0]
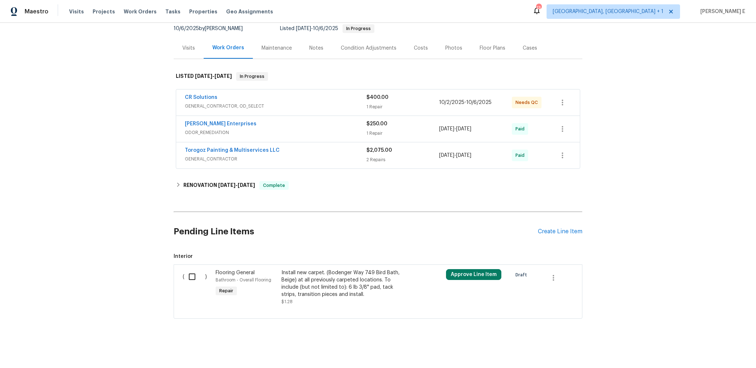
click at [247, 97] on div "CR Solutions" at bounding box center [276, 98] width 182 height 9
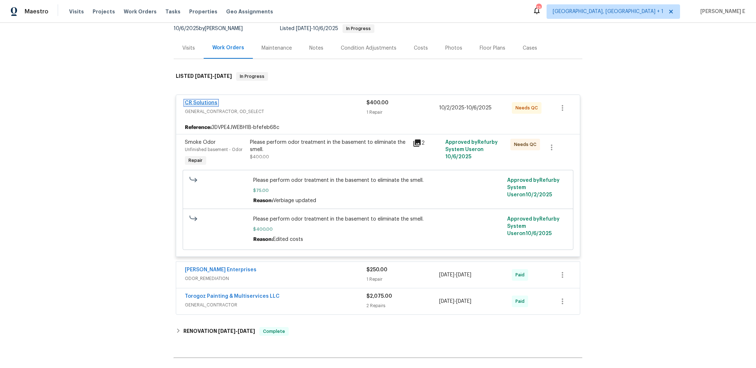
click at [205, 103] on link "CR Solutions" at bounding box center [201, 102] width 33 height 5
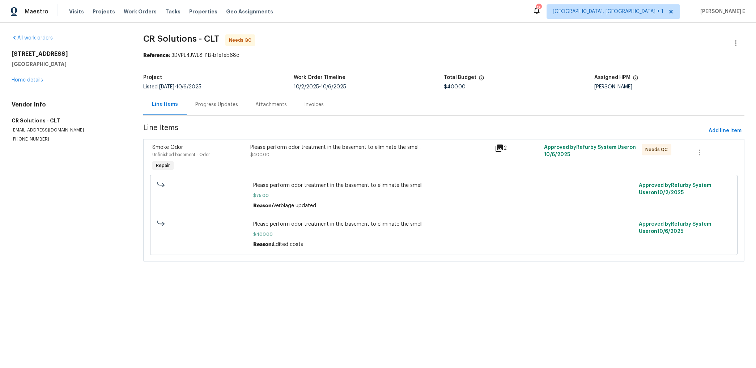
click at [219, 105] on div "Progress Updates" at bounding box center [216, 104] width 43 height 7
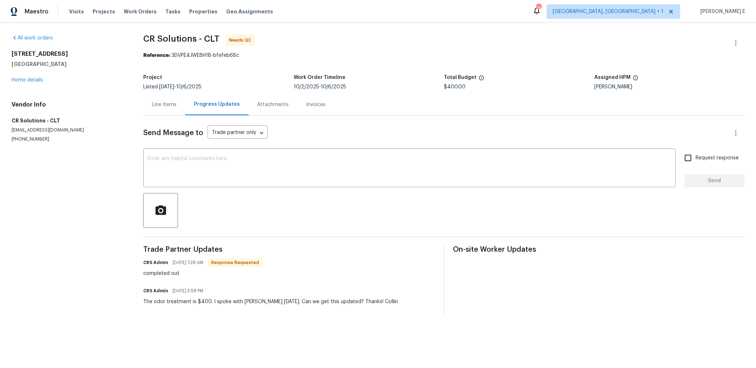
drag, startPoint x: 7, startPoint y: 51, endPoint x: 98, endPoint y: 62, distance: 92.2
click at [98, 62] on div "All work orders 3107 Falling Rock Ct Charlotte, NC 28213 Home details Vendor In…" at bounding box center [378, 174] width 756 height 302
copy div "3107 Falling Rock Ct Charlotte, NC 28213"
click at [169, 106] on div "Line Items" at bounding box center [164, 104] width 25 height 7
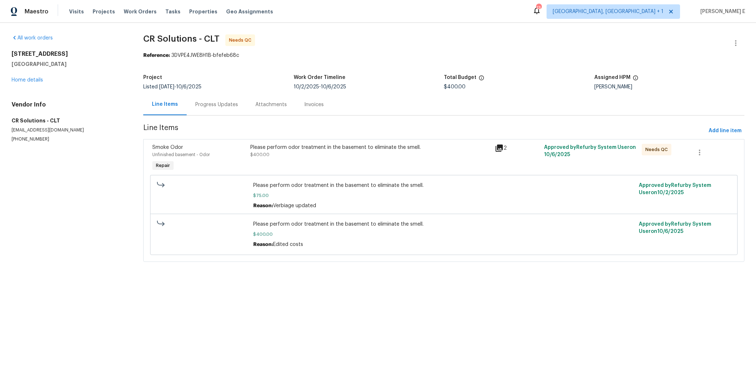
click at [232, 107] on div "Progress Updates" at bounding box center [216, 104] width 43 height 7
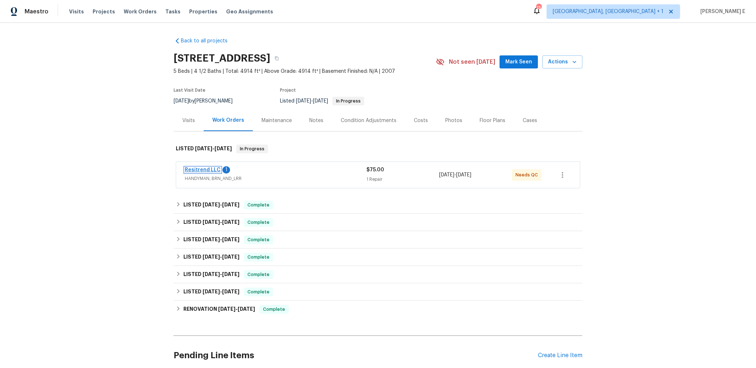
click at [203, 172] on link "Resitrend LLC" at bounding box center [203, 169] width 36 height 5
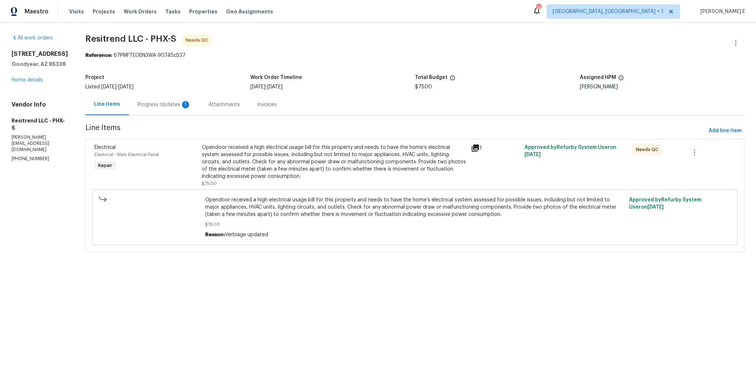
click at [166, 108] on div "Progress Updates 1" at bounding box center [164, 104] width 54 height 7
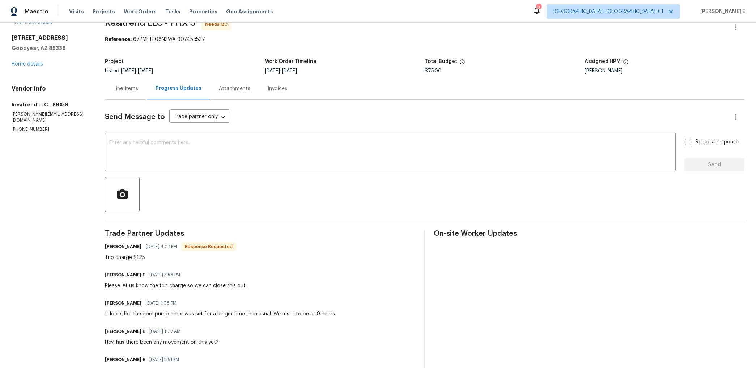
scroll to position [16, 0]
